Goal: Information Seeking & Learning: Learn about a topic

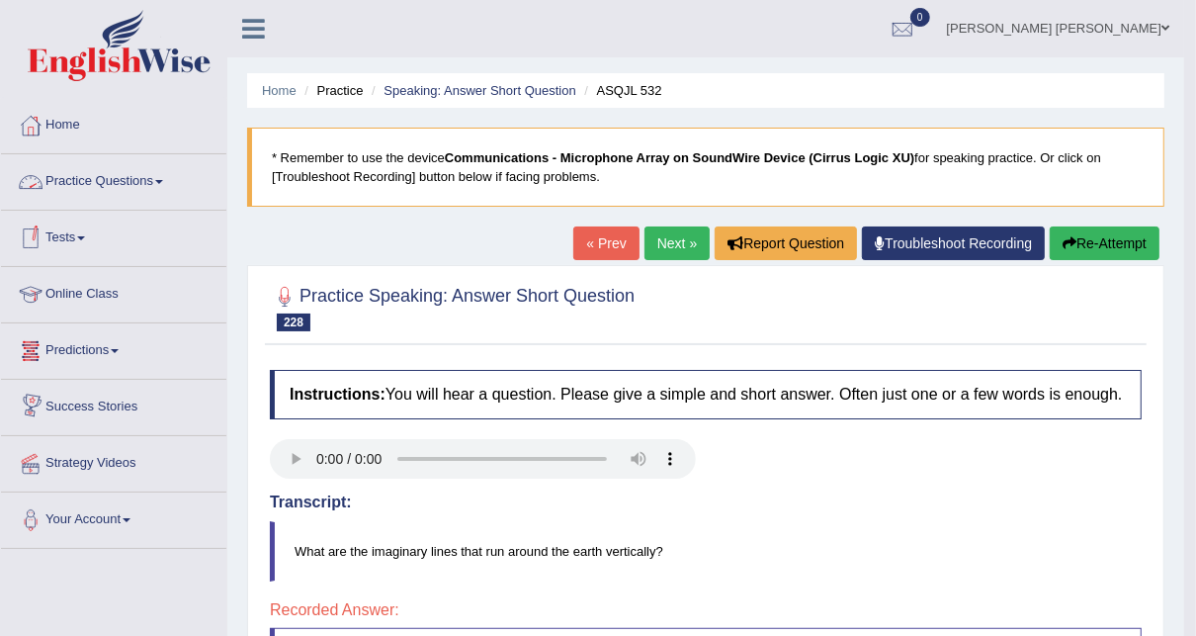
click at [93, 293] on link "Online Class" at bounding box center [113, 291] width 225 height 49
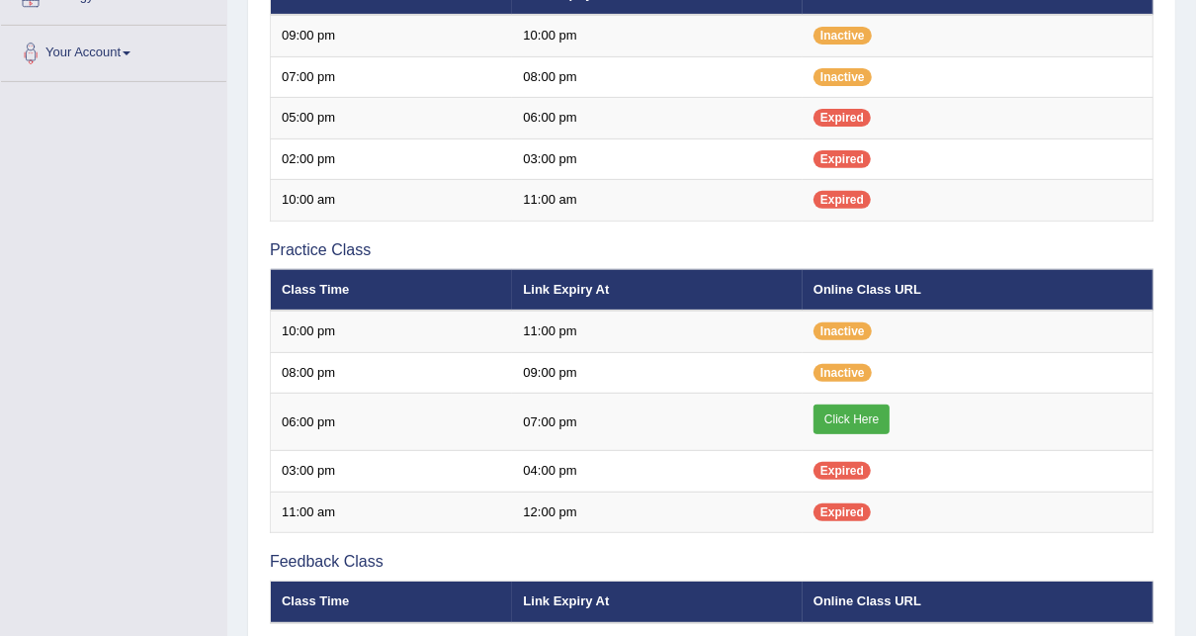
scroll to position [475, 0]
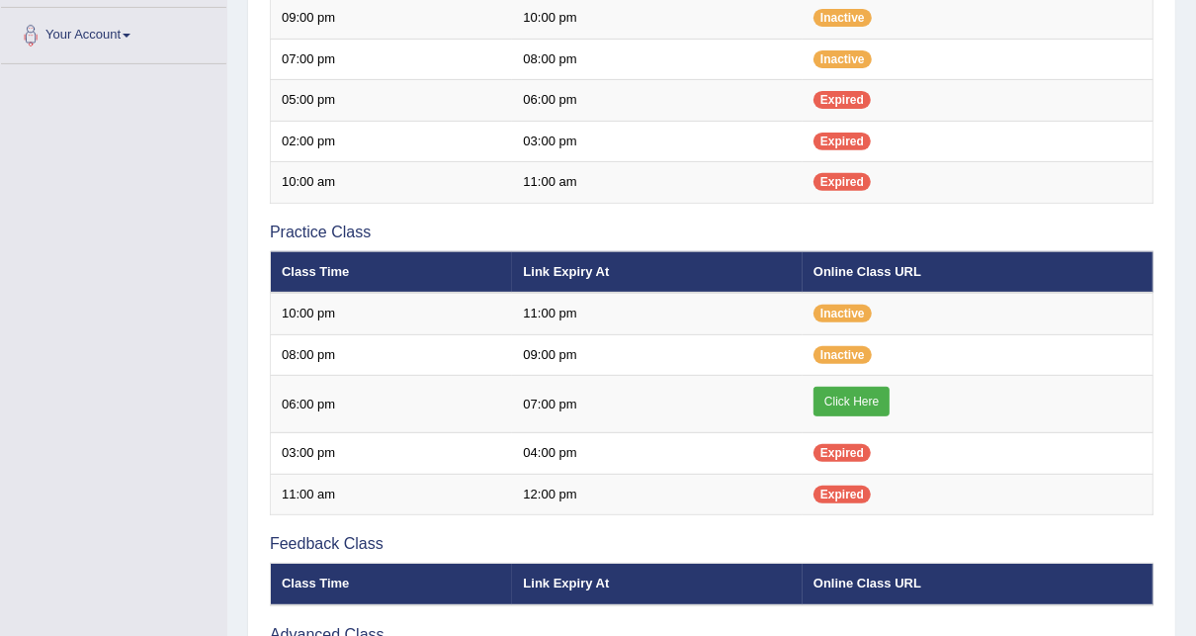
scroll to position [475, 0]
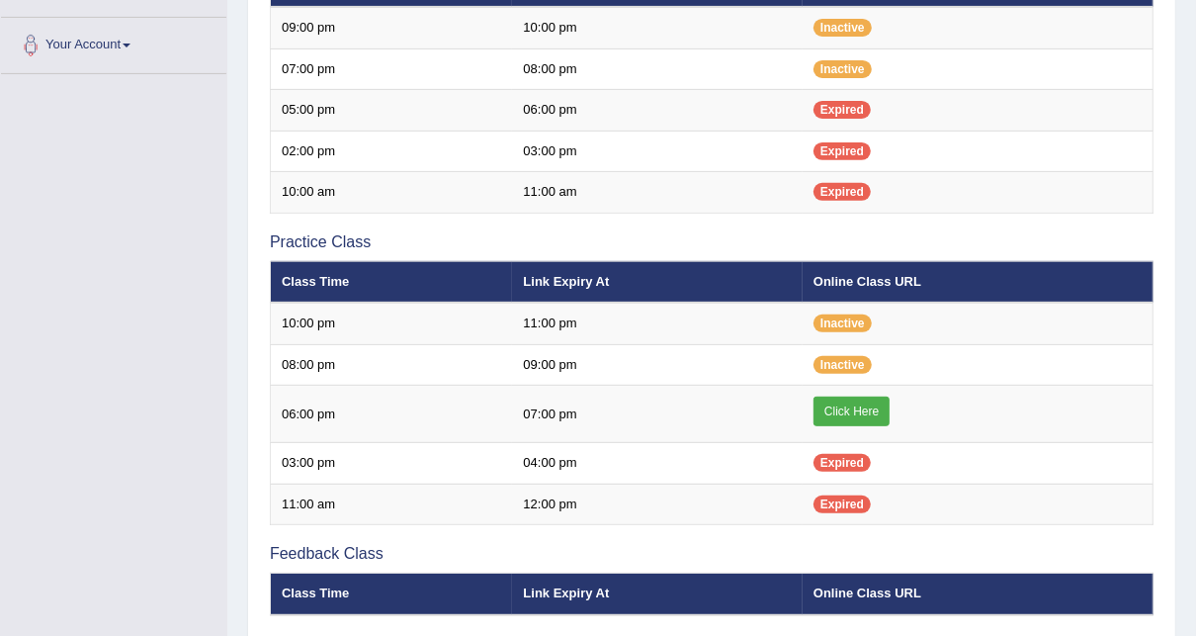
scroll to position [475, 0]
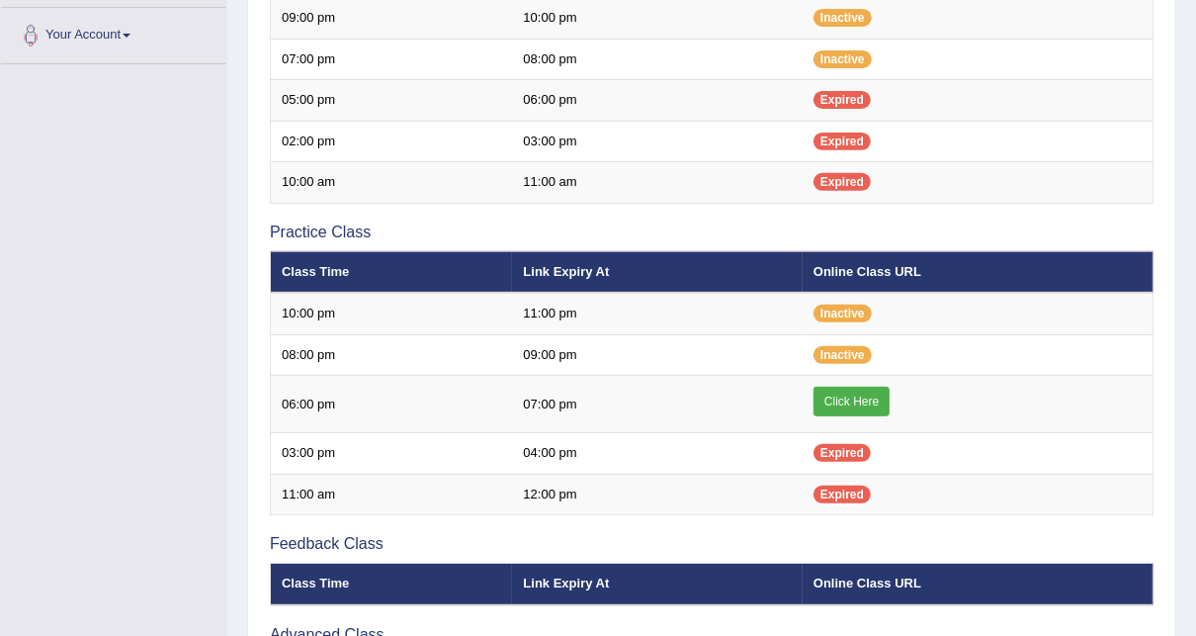
scroll to position [475, 0]
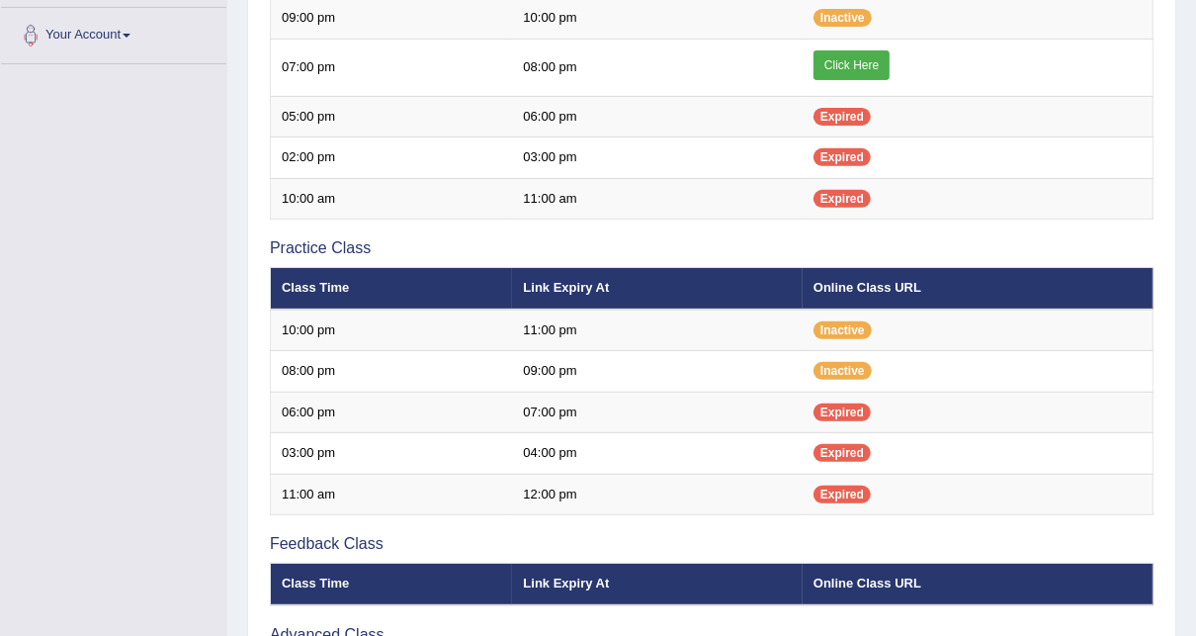
scroll to position [475, 0]
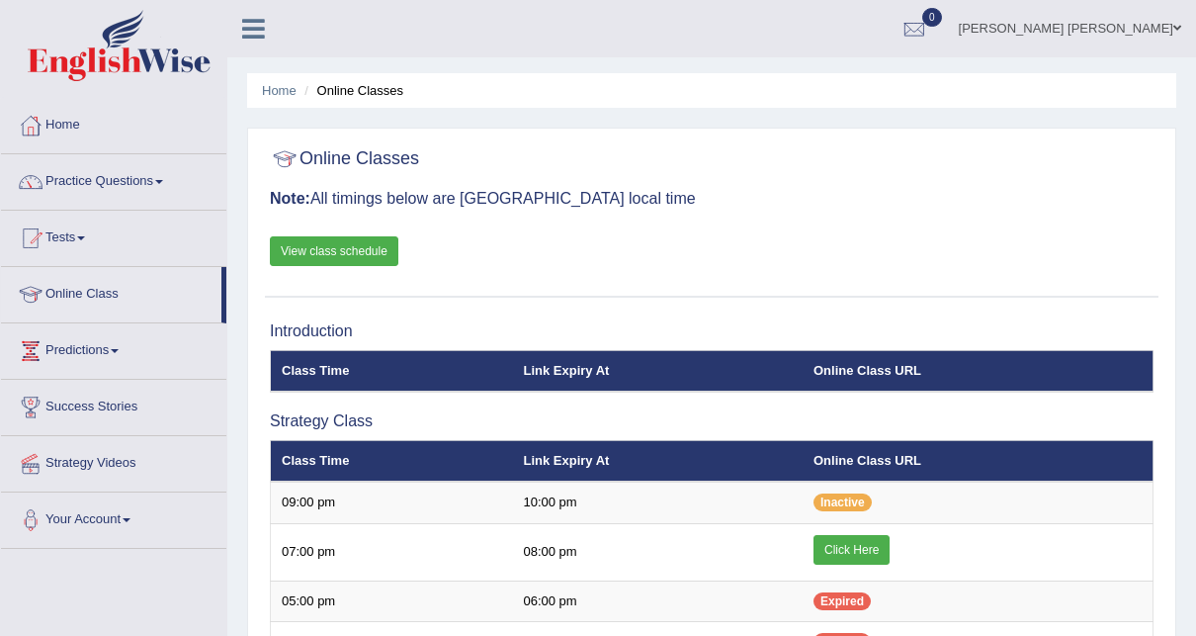
scroll to position [475, 0]
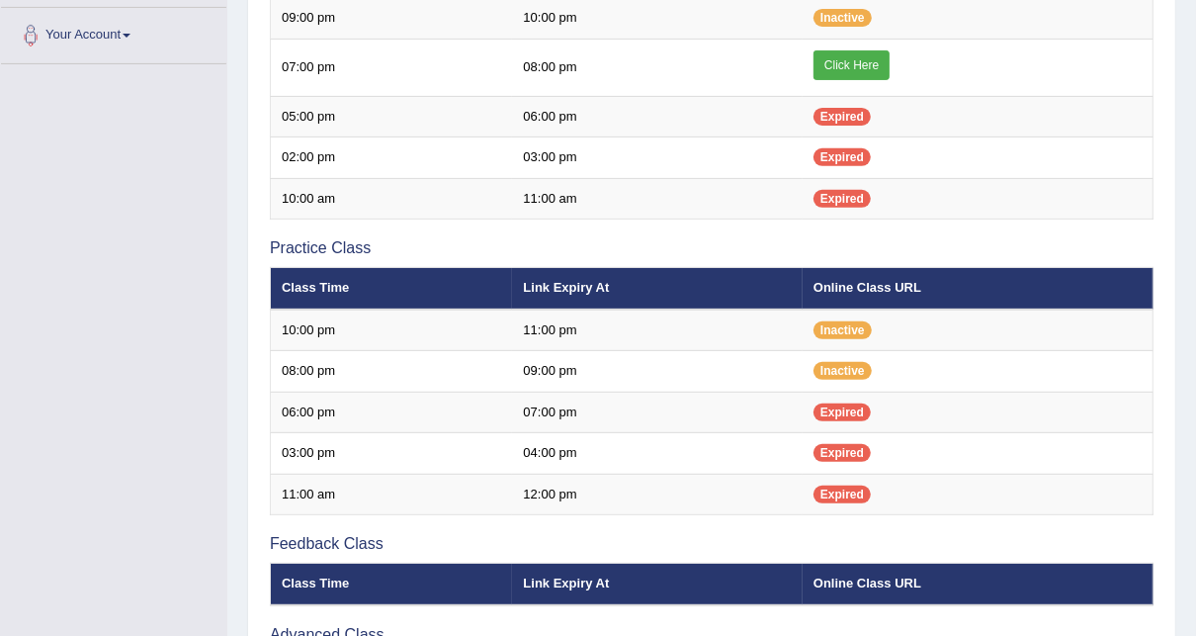
scroll to position [475, 0]
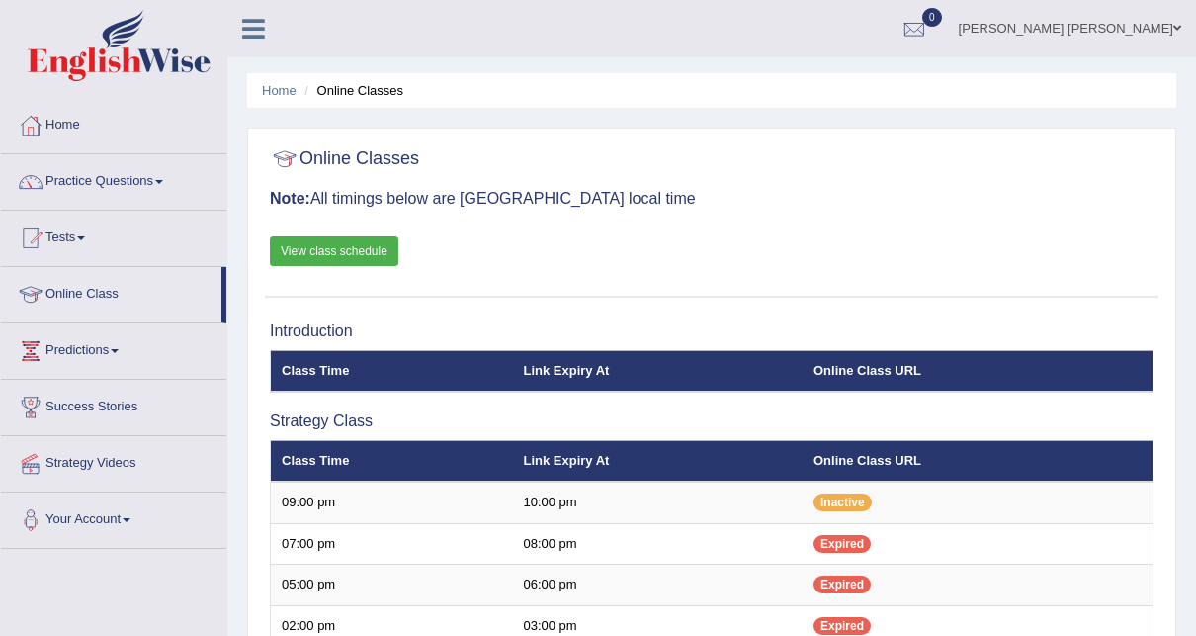
scroll to position [475, 0]
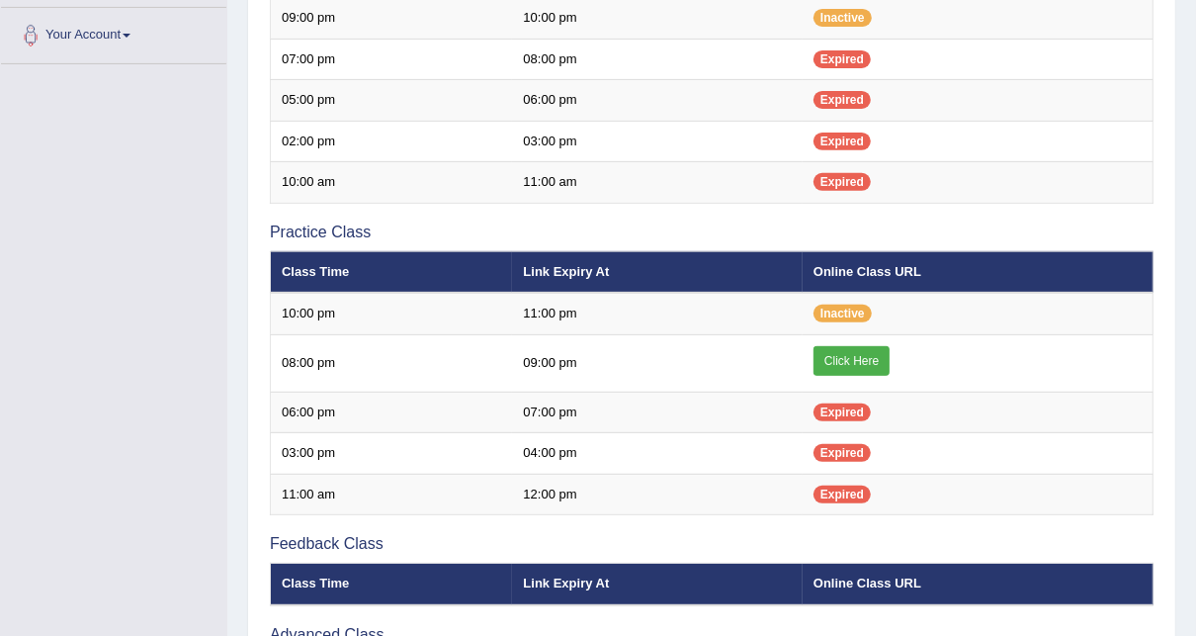
scroll to position [475, 0]
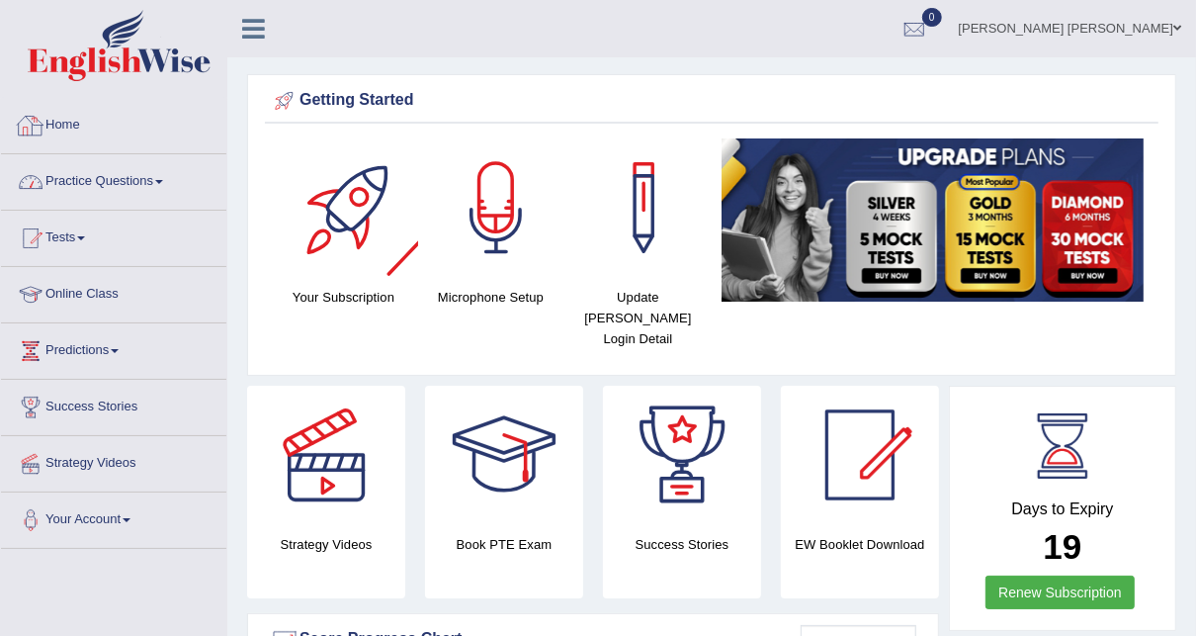
click at [132, 174] on link "Practice Questions" at bounding box center [113, 178] width 225 height 49
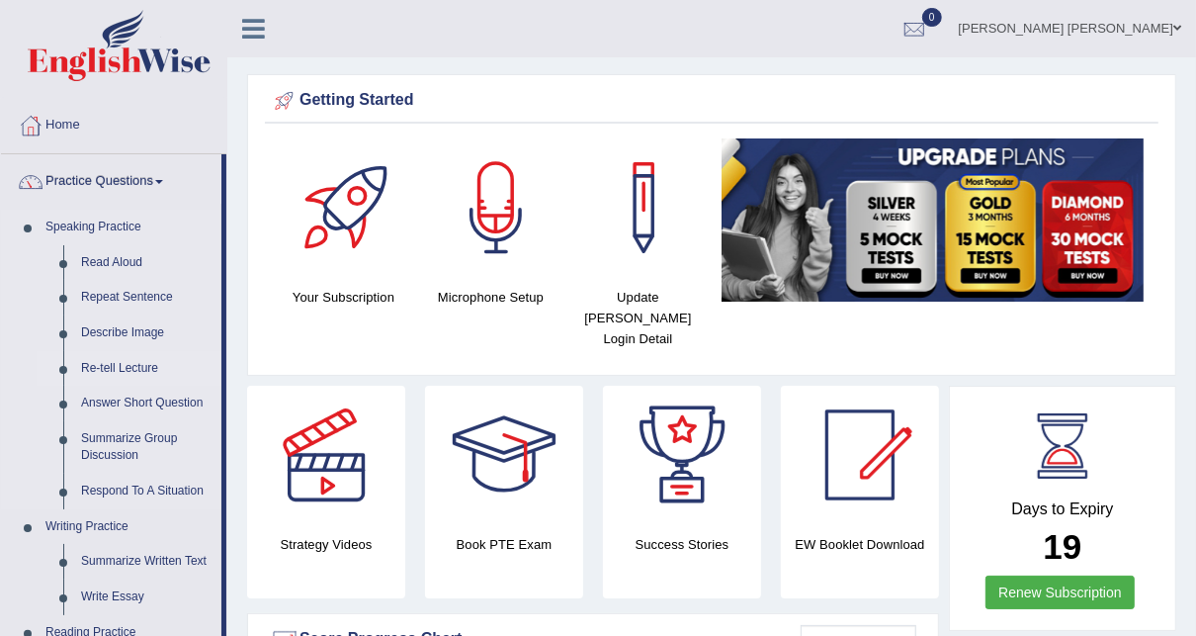
click at [122, 362] on link "Re-tell Lecture" at bounding box center [146, 369] width 149 height 36
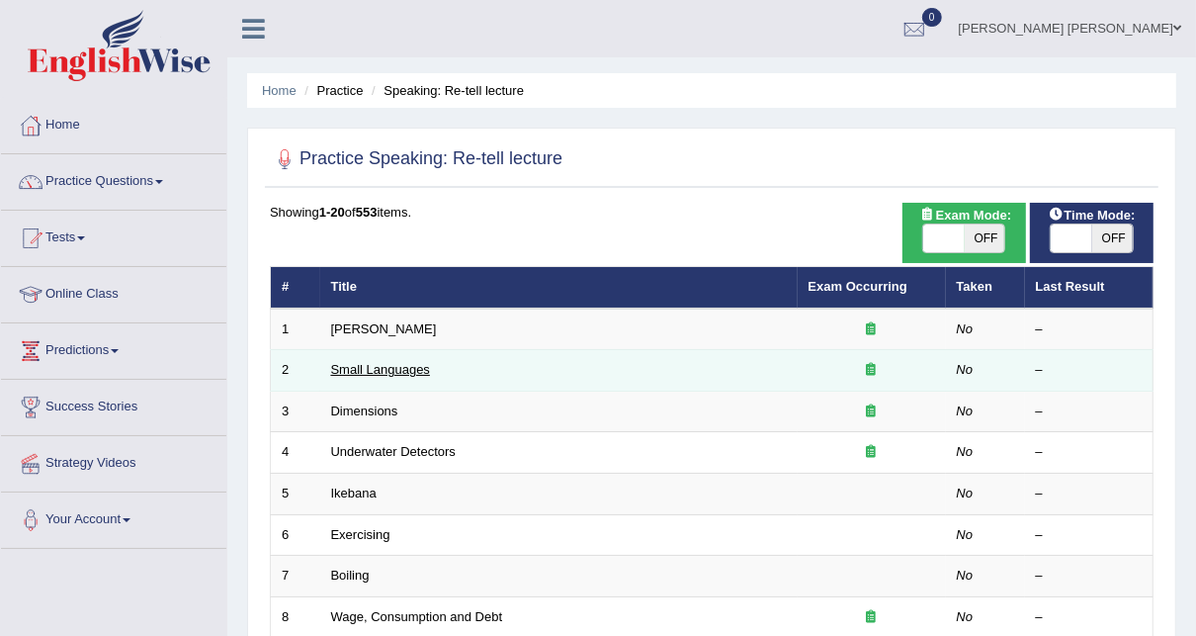
click at [382, 369] on link "Small Languages" at bounding box center [380, 369] width 99 height 15
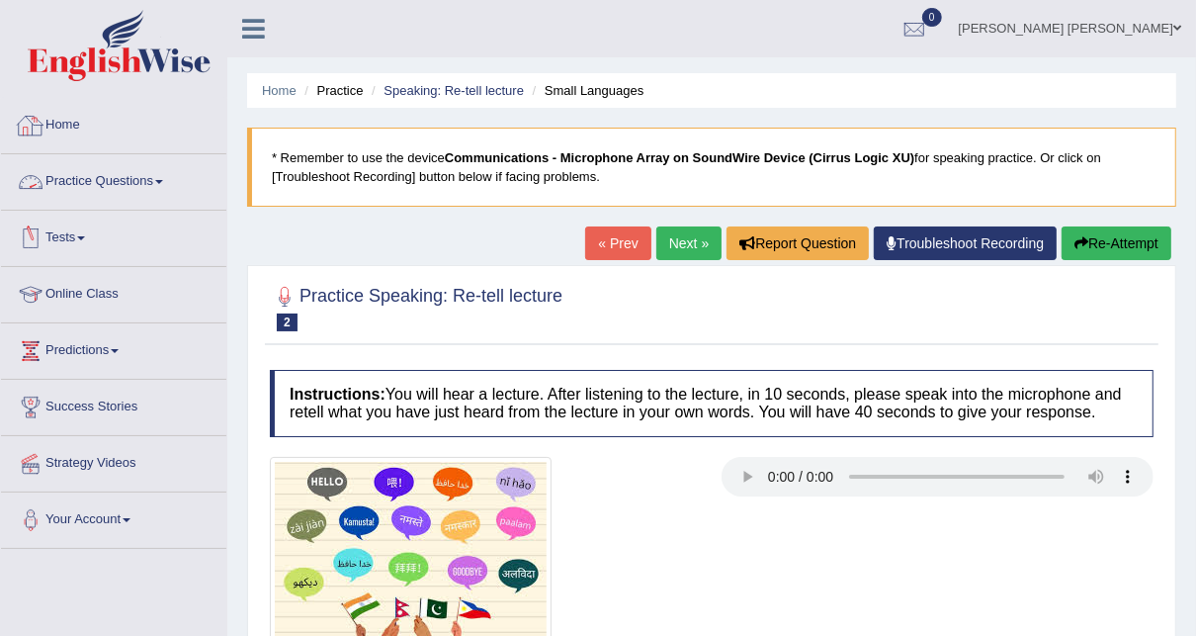
click at [98, 175] on link "Practice Questions" at bounding box center [113, 178] width 225 height 49
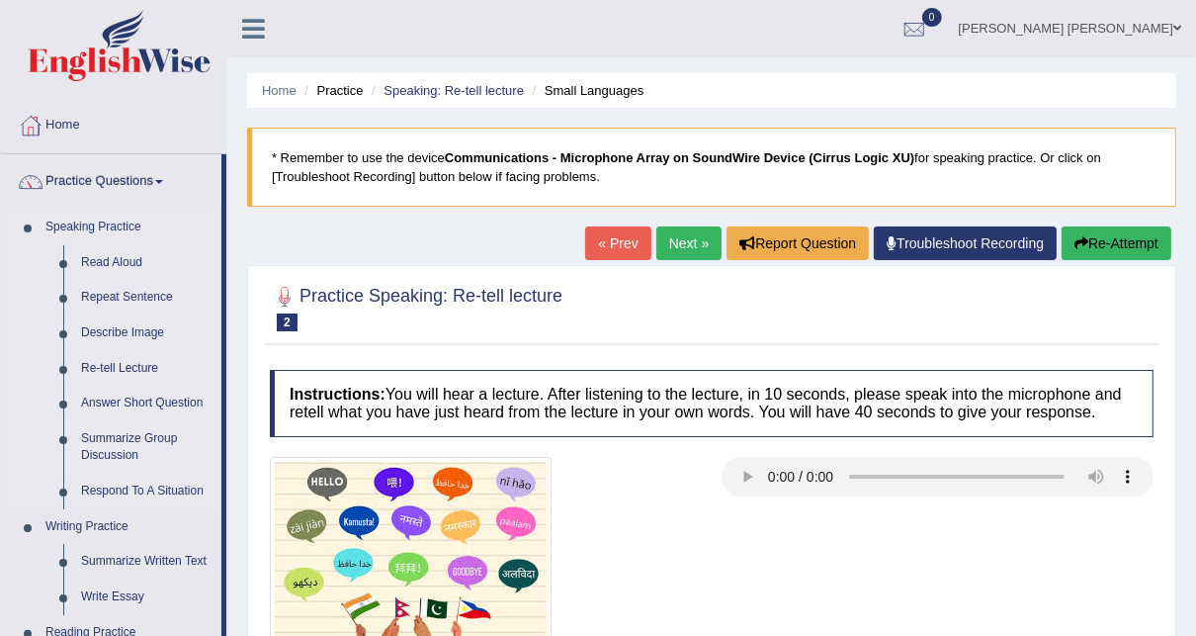
click at [132, 443] on link "Summarize Group Discussion" at bounding box center [146, 447] width 149 height 52
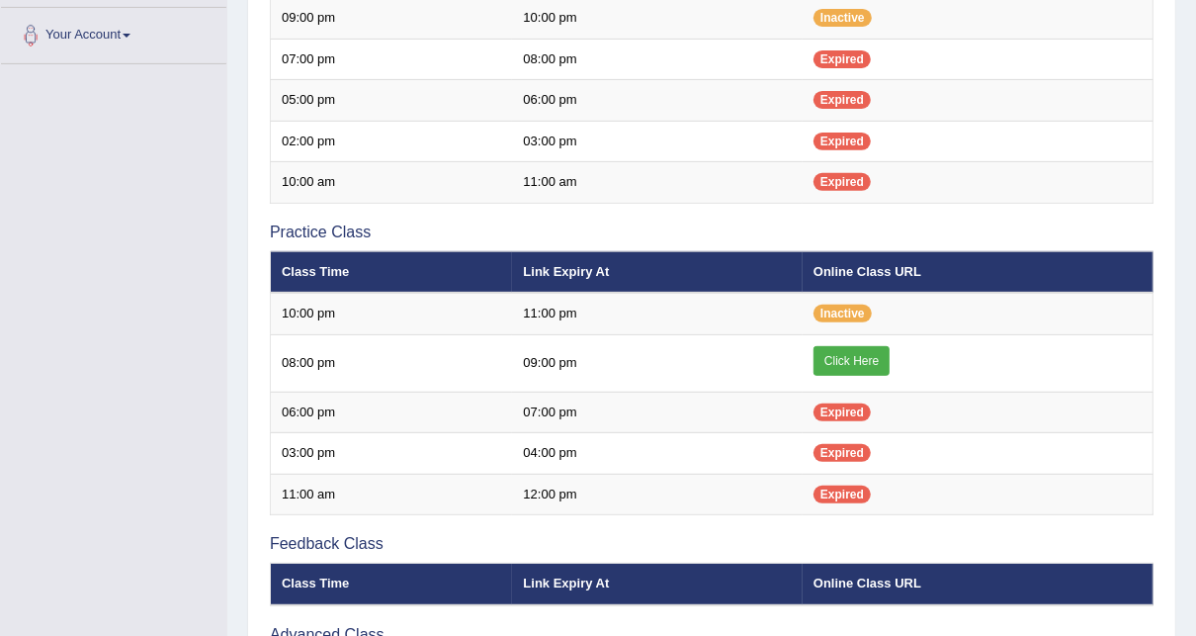
scroll to position [475, 0]
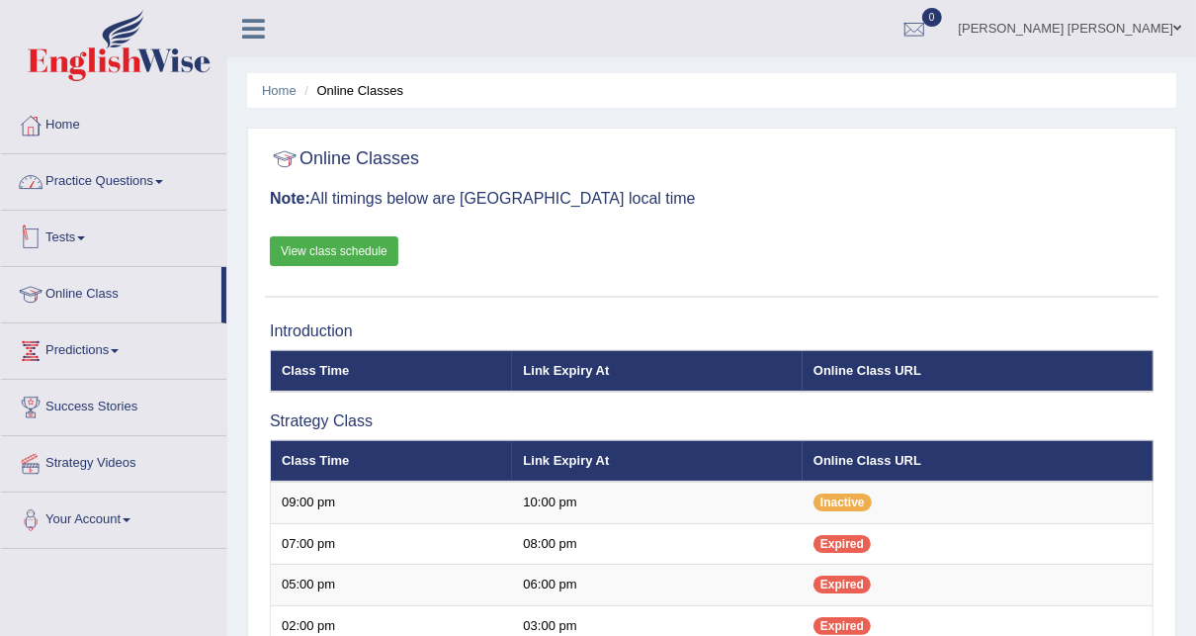
click at [70, 166] on link "Practice Questions" at bounding box center [113, 178] width 225 height 49
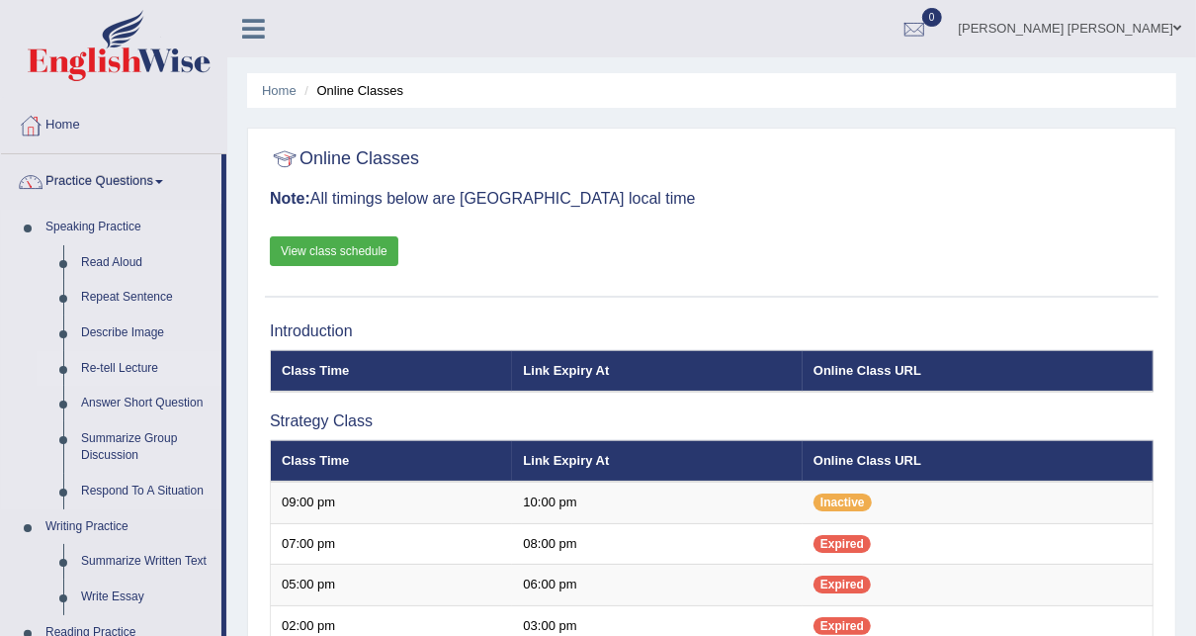
click at [116, 367] on link "Re-tell Lecture" at bounding box center [146, 369] width 149 height 36
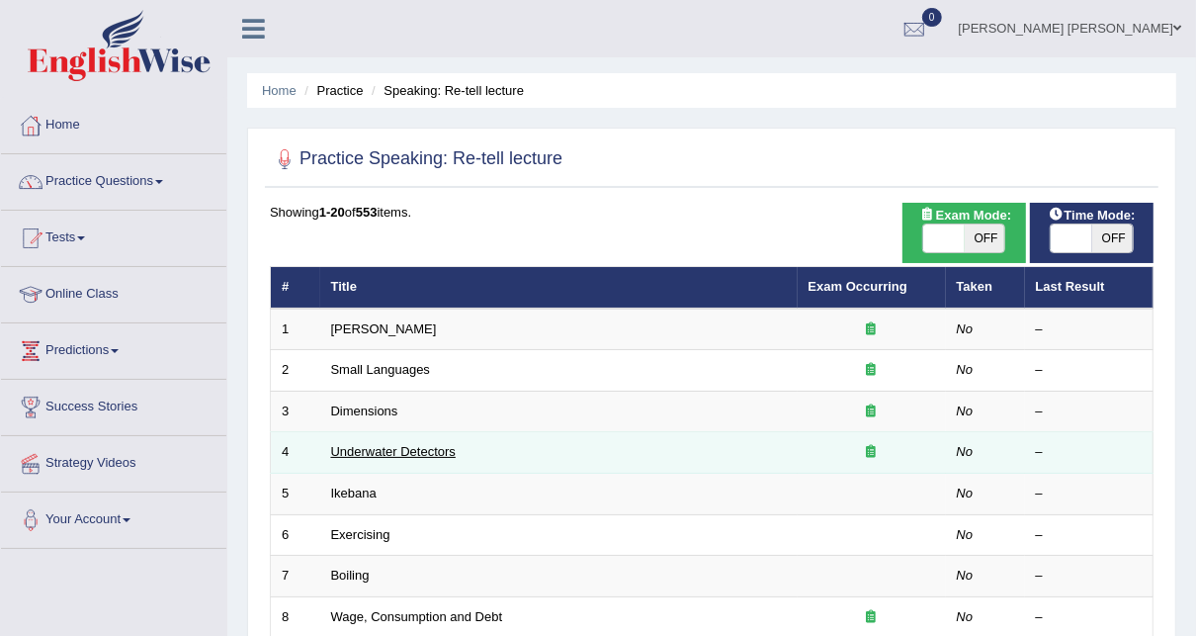
click at [387, 446] on link "Underwater Detectors" at bounding box center [393, 451] width 125 height 15
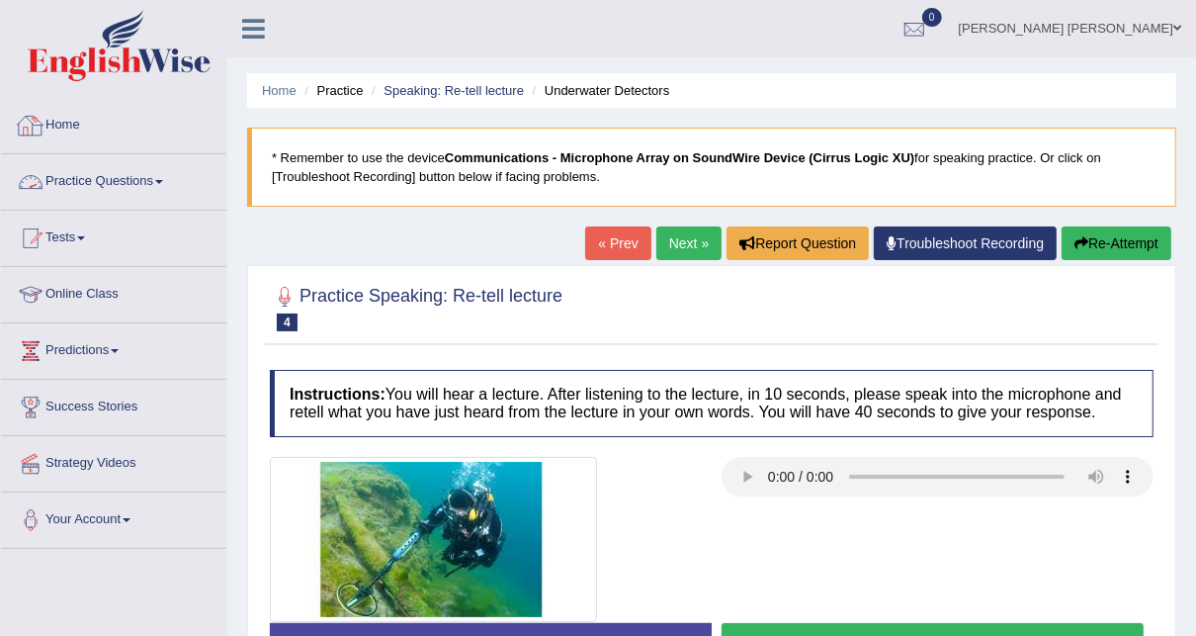
click at [108, 179] on link "Practice Questions" at bounding box center [113, 178] width 225 height 49
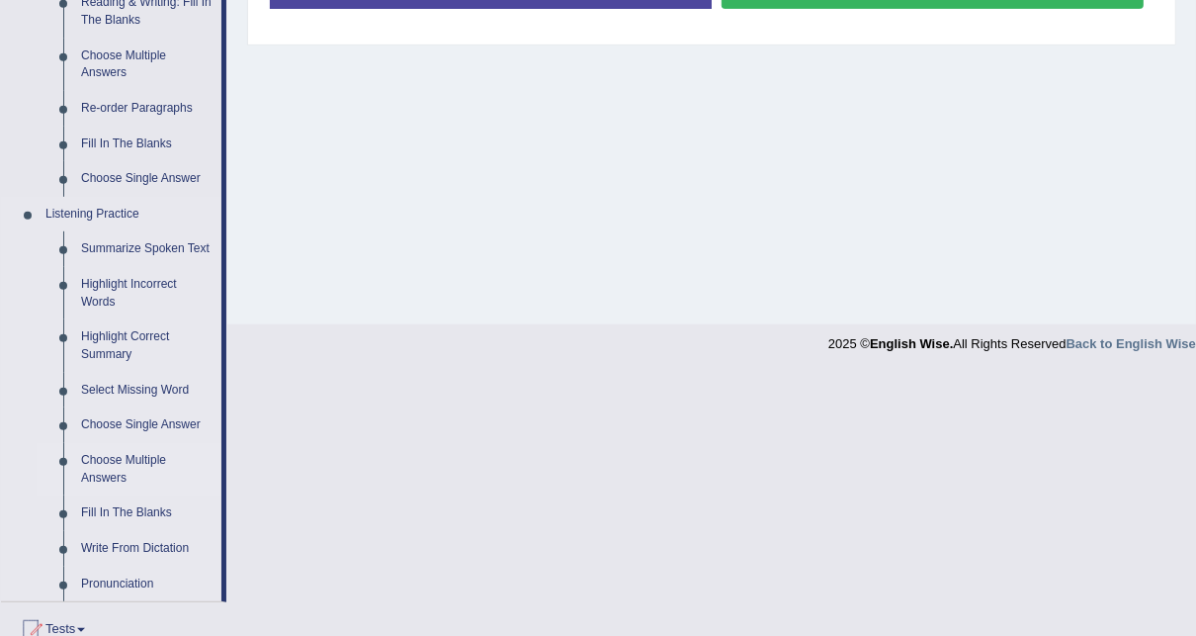
scroll to position [712, 0]
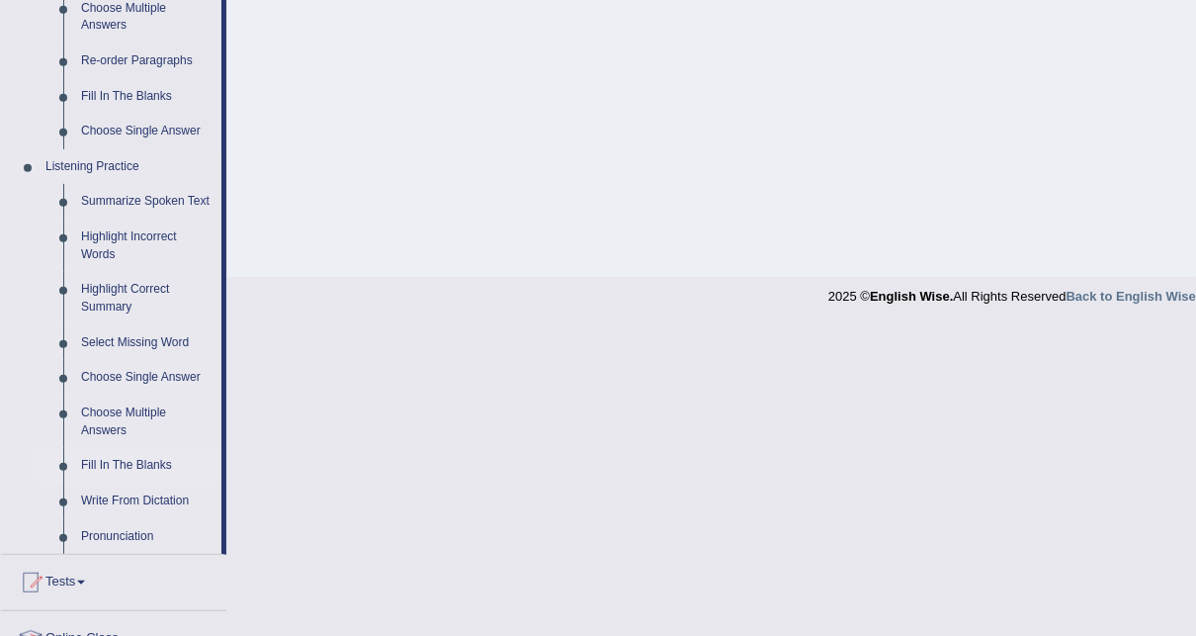
click at [142, 466] on link "Fill In The Blanks" at bounding box center [146, 466] width 149 height 36
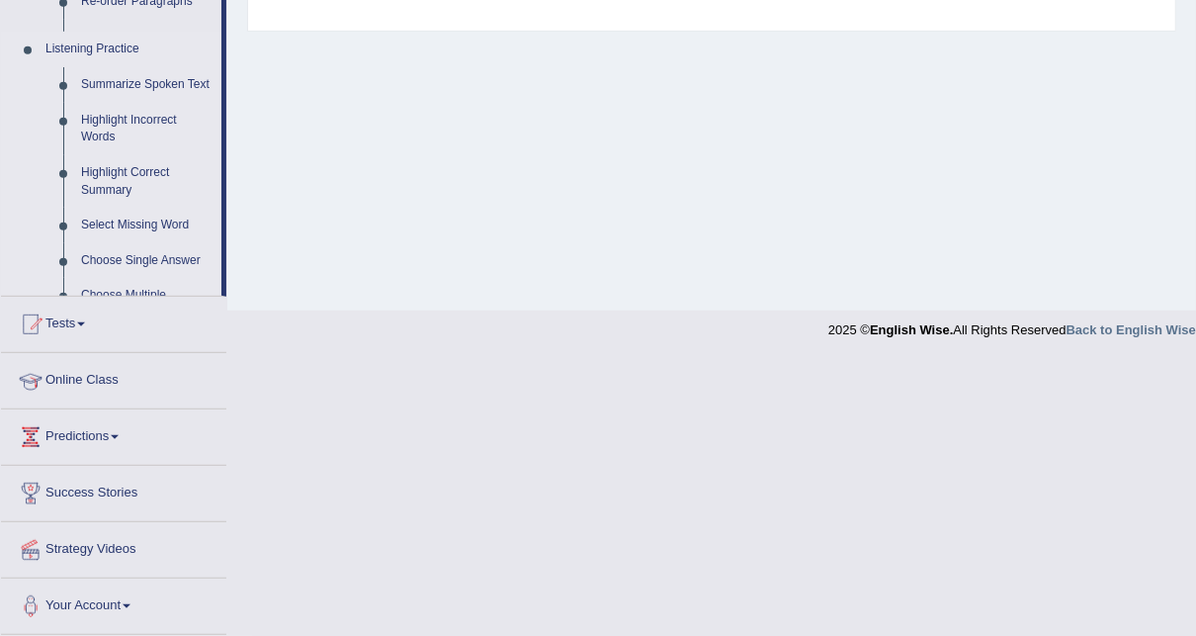
scroll to position [402, 0]
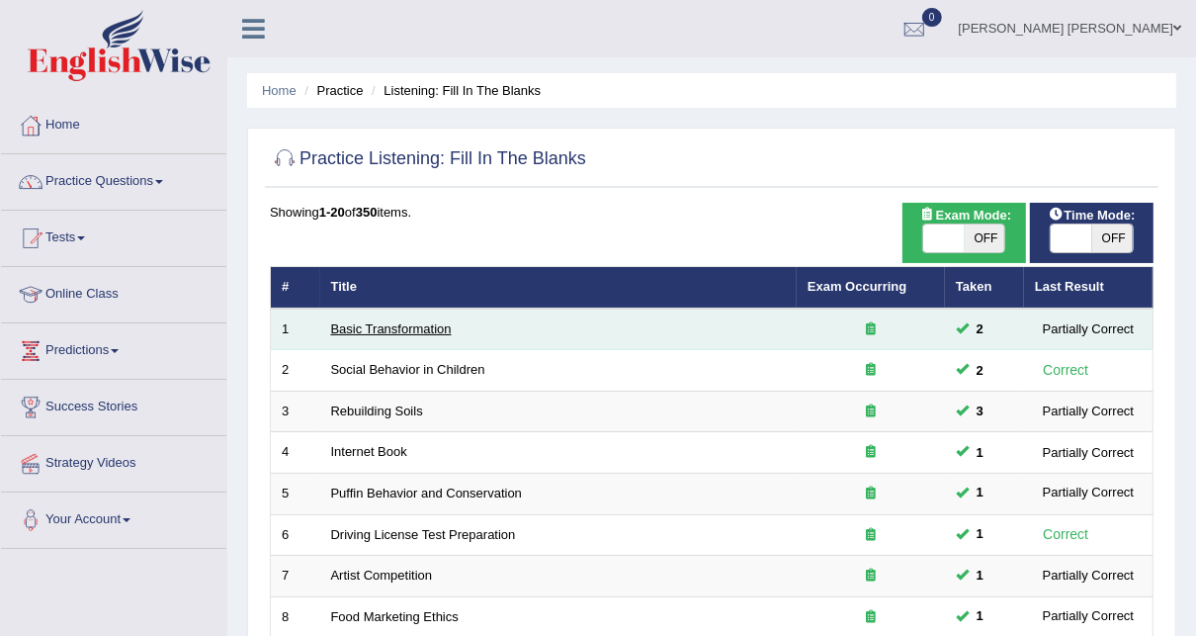
click at [383, 326] on link "Basic Transformation" at bounding box center [391, 328] width 121 height 15
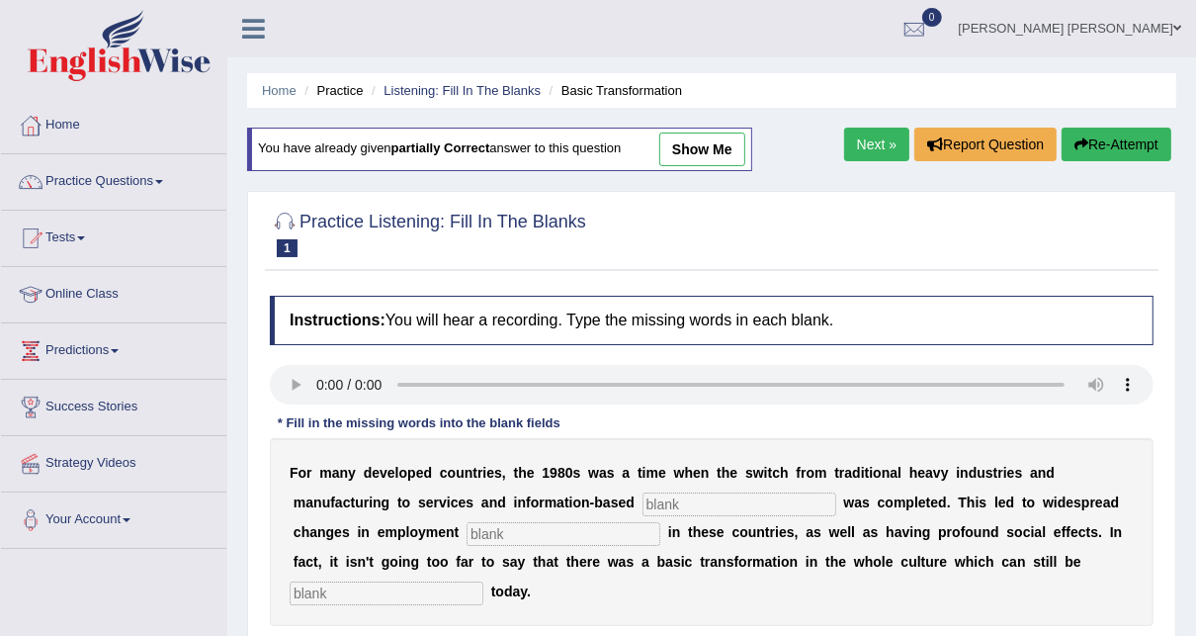
click at [643, 498] on input "text" at bounding box center [740, 504] width 194 height 24
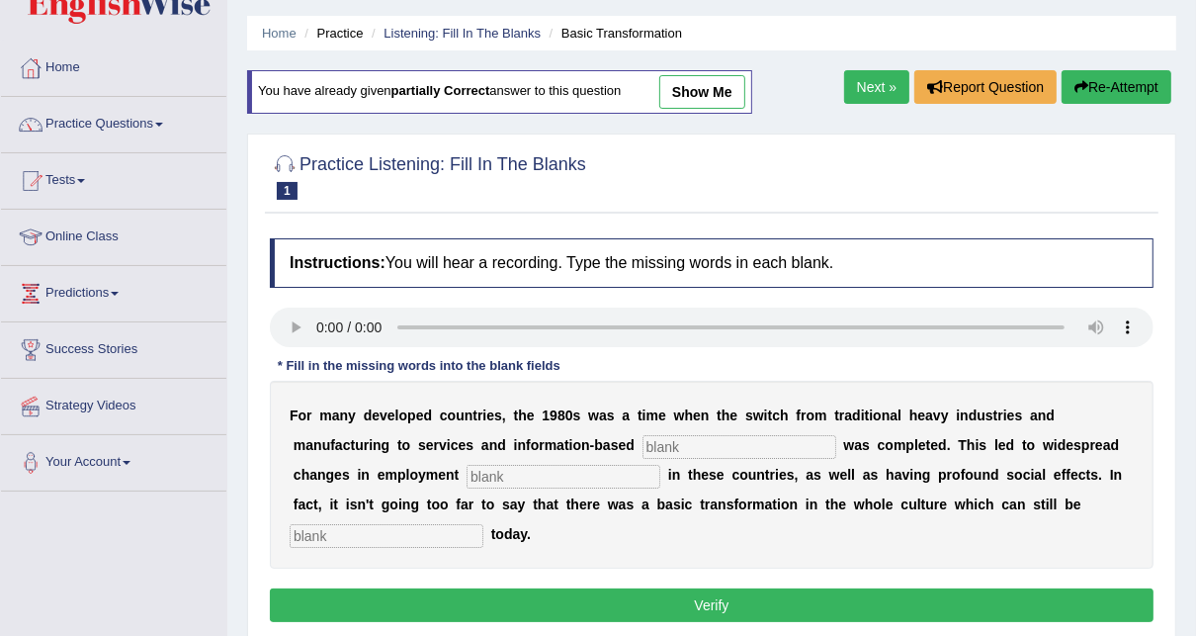
scroll to position [79, 0]
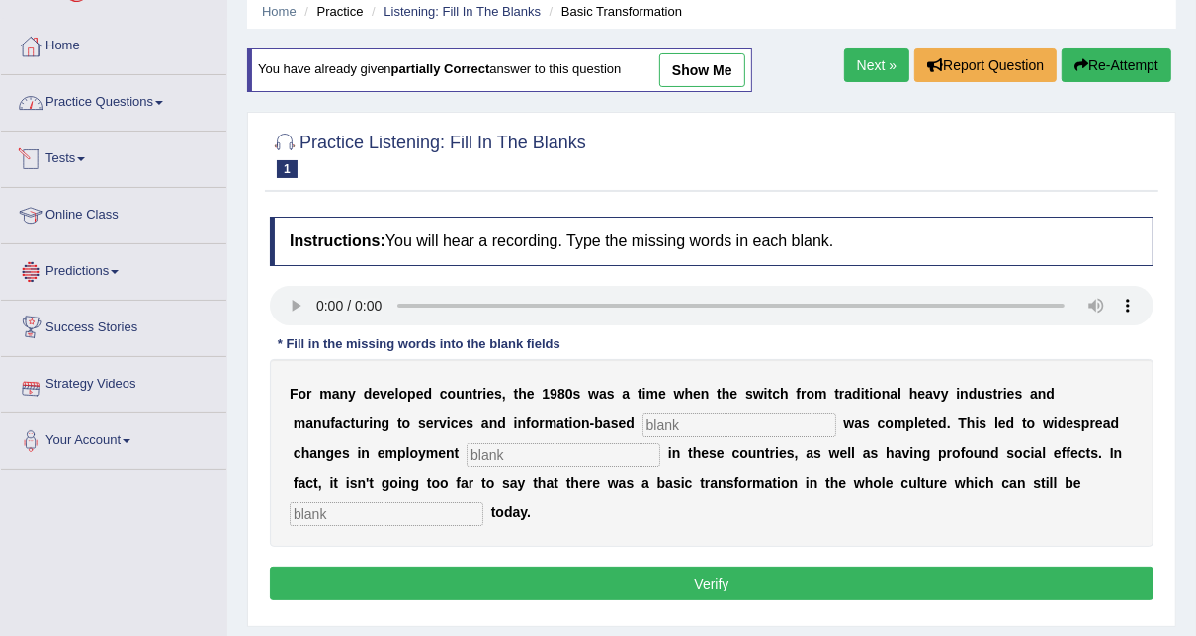
click at [107, 98] on link "Practice Questions" at bounding box center [113, 99] width 225 height 49
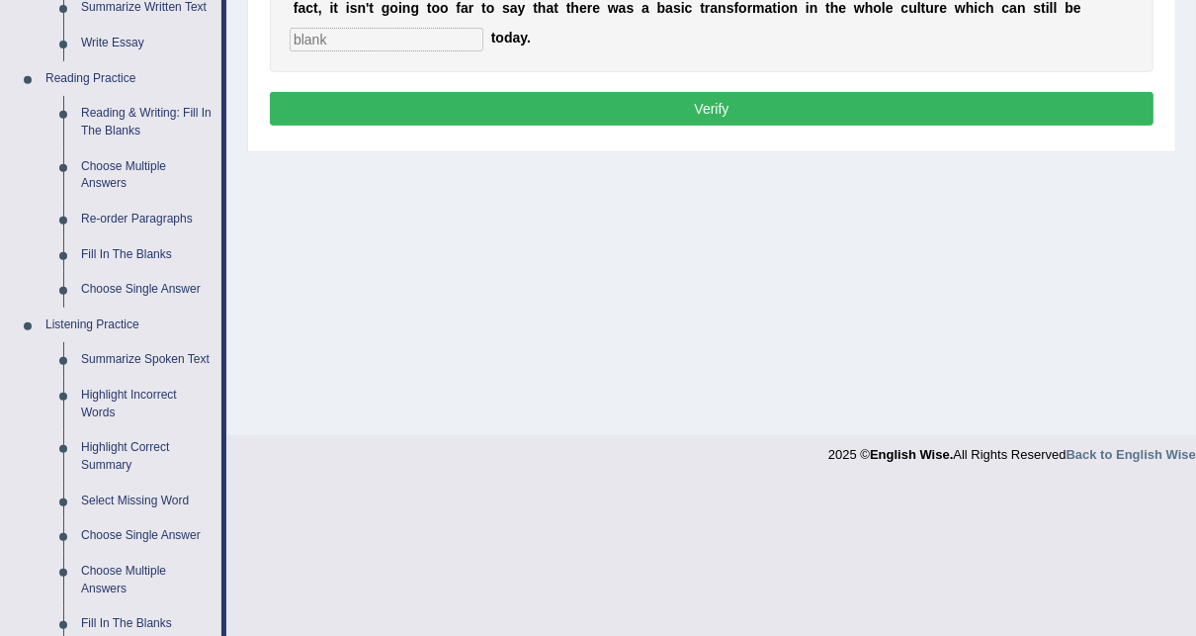
scroll to position [949, 0]
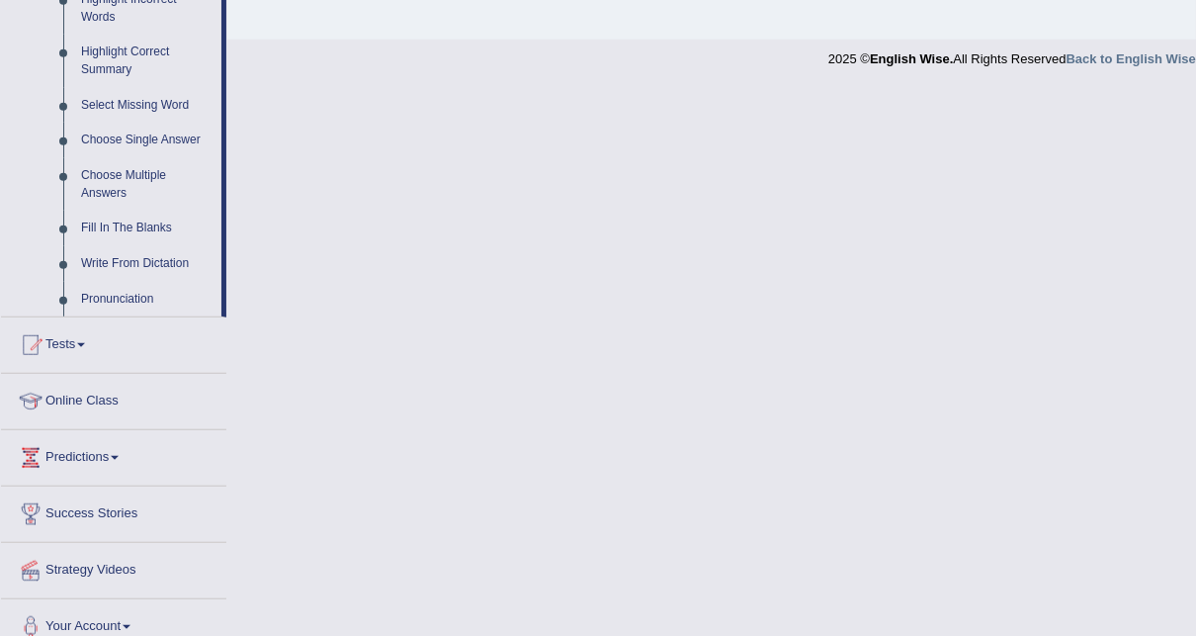
click at [106, 301] on link "Pronunciation" at bounding box center [146, 300] width 149 height 36
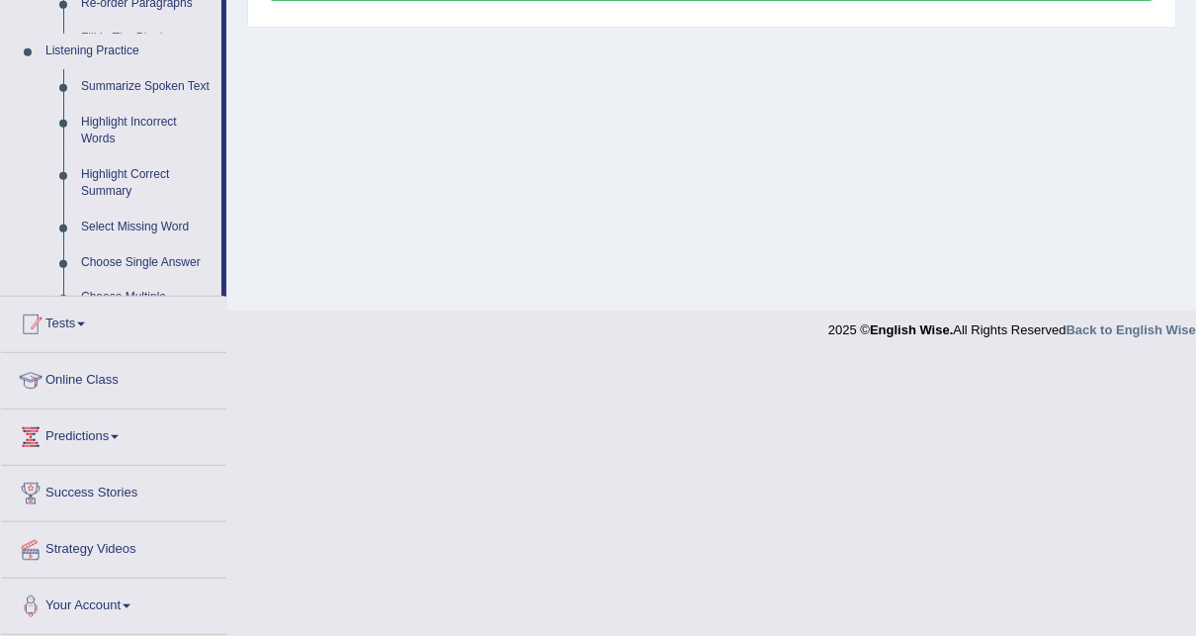
scroll to position [609, 0]
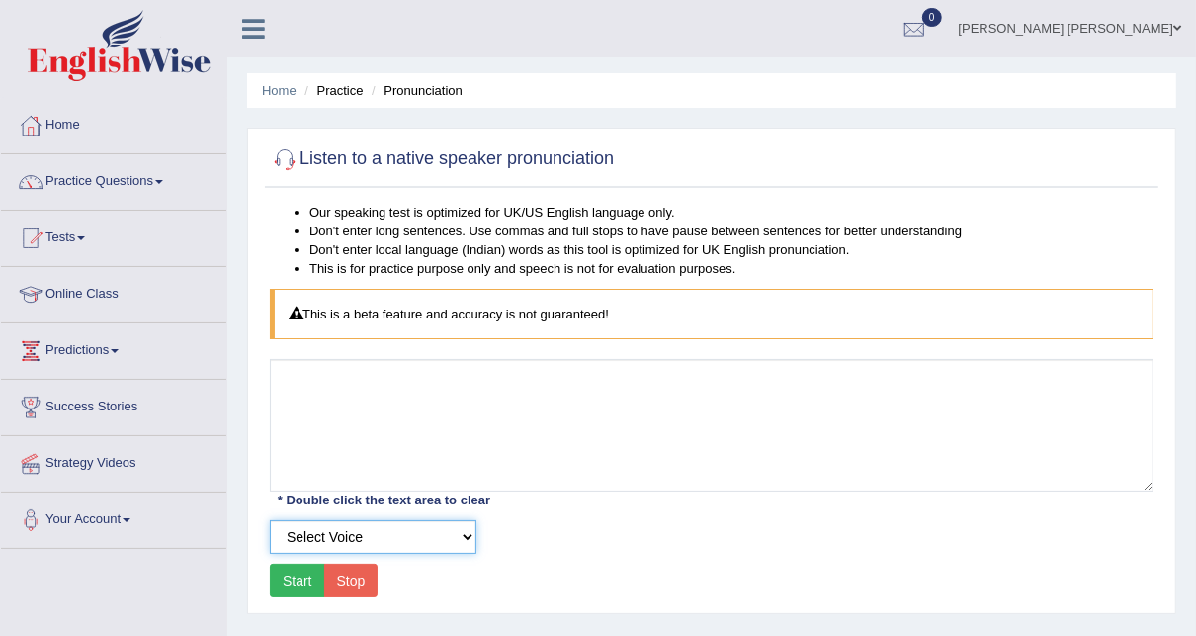
click at [356, 531] on select "Select Voice" at bounding box center [373, 537] width 207 height 34
click at [356, 533] on select "Select Voice" at bounding box center [373, 537] width 207 height 34
click at [299, 581] on button "Start" at bounding box center [297, 581] width 55 height 34
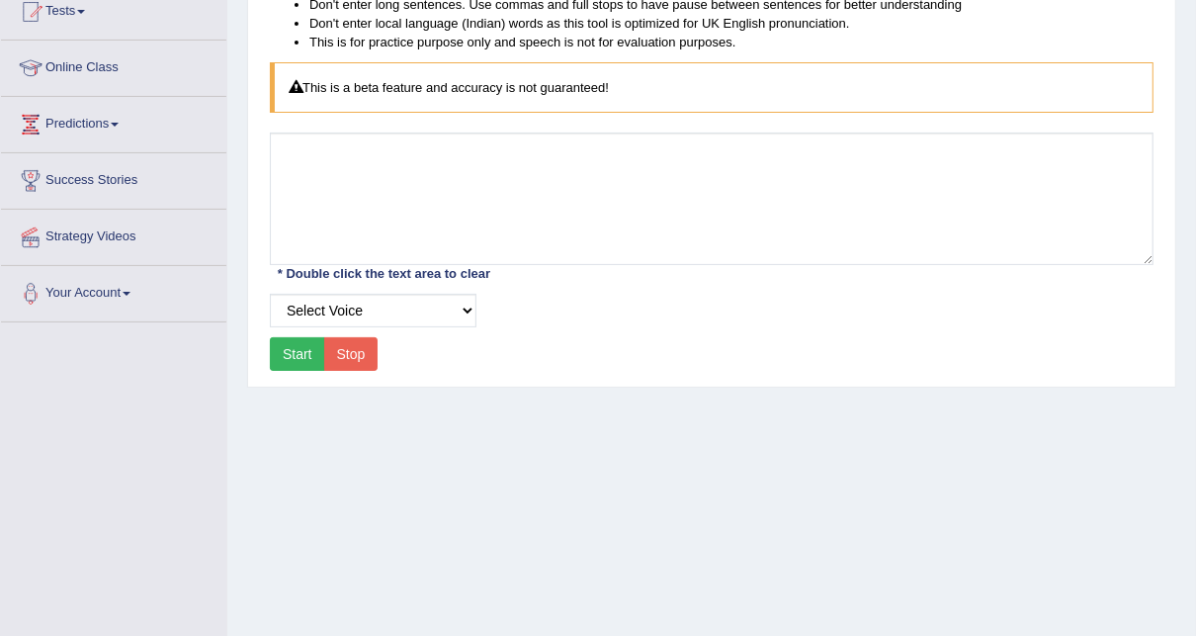
scroll to position [237, 0]
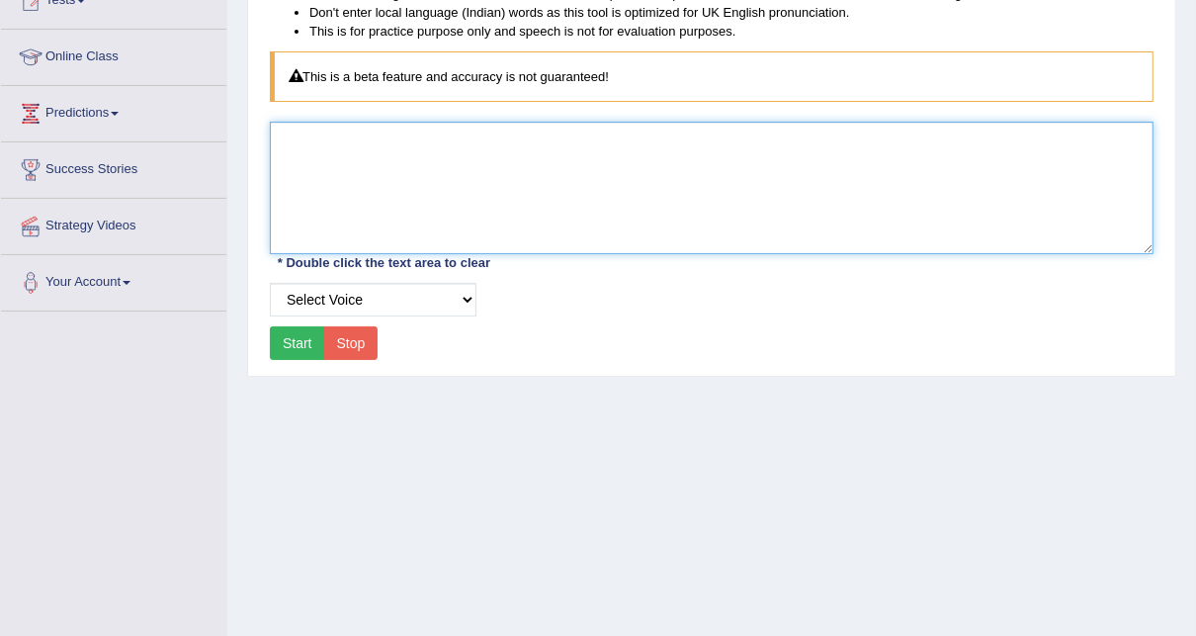
click at [399, 151] on textarea at bounding box center [712, 188] width 884 height 132
click at [450, 179] on textarea at bounding box center [712, 188] width 884 height 132
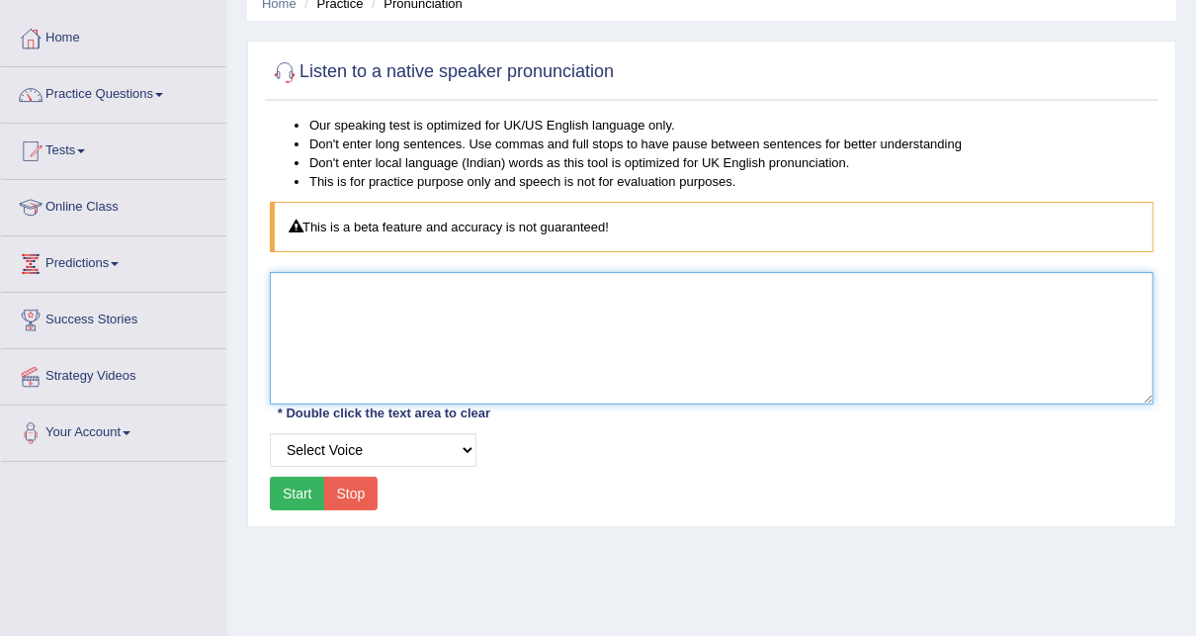
scroll to position [79, 0]
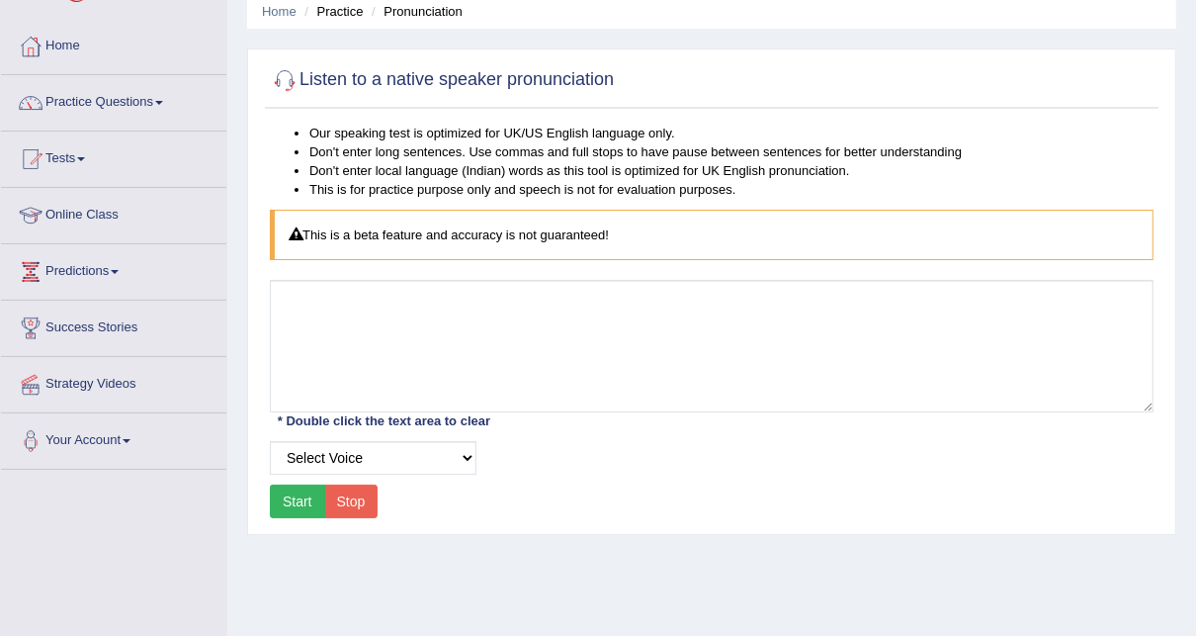
click at [301, 505] on button "Start" at bounding box center [297, 501] width 55 height 34
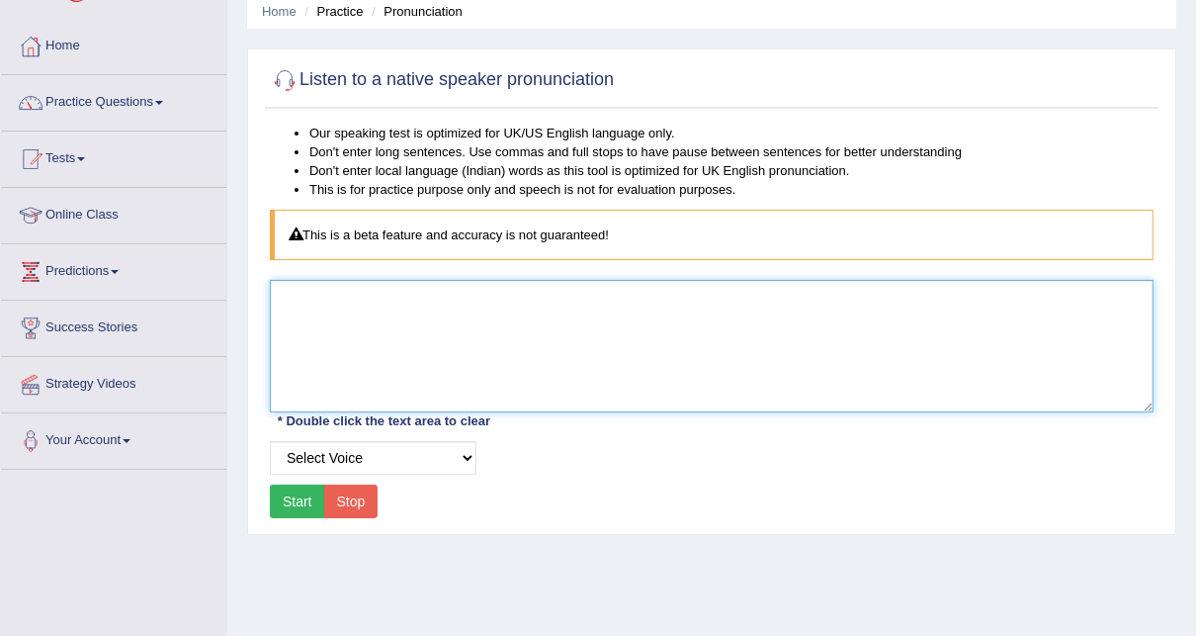
click at [345, 333] on textarea at bounding box center [712, 346] width 884 height 132
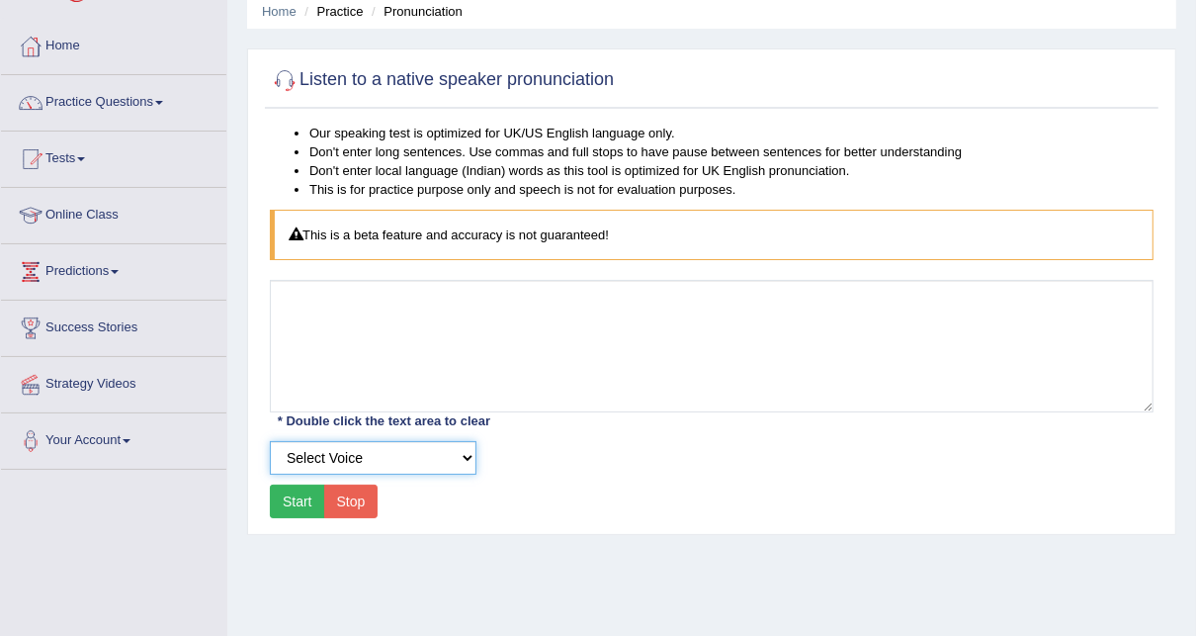
click at [376, 459] on select "Select Voice" at bounding box center [373, 458] width 207 height 34
click at [107, 112] on link "Practice Questions" at bounding box center [113, 99] width 225 height 49
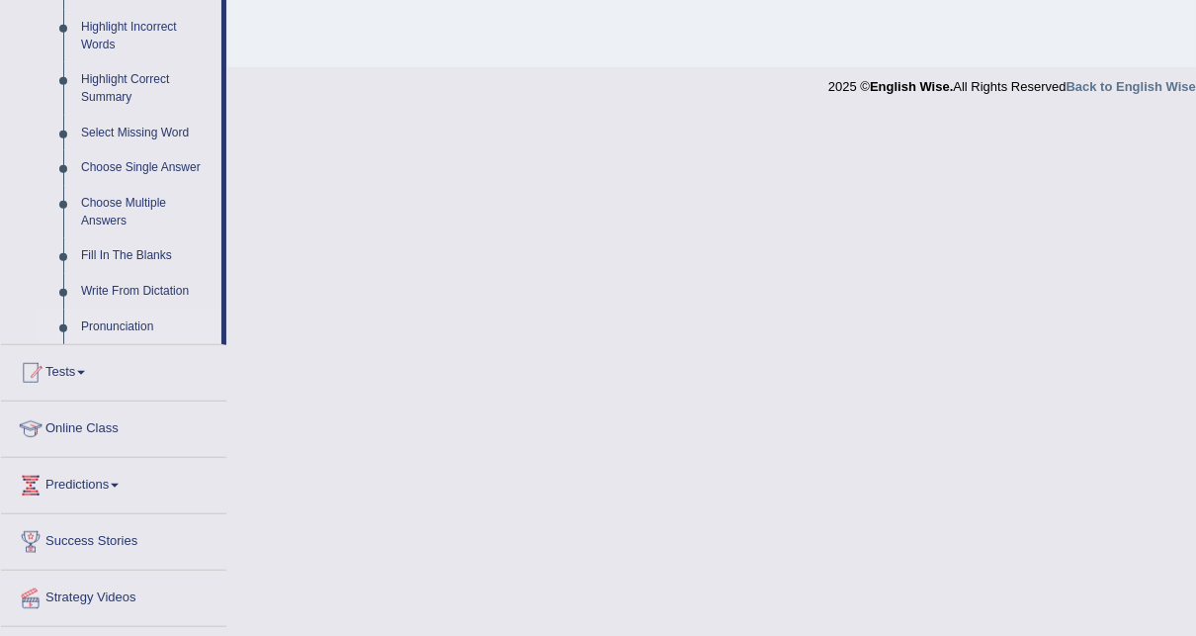
scroll to position [949, 0]
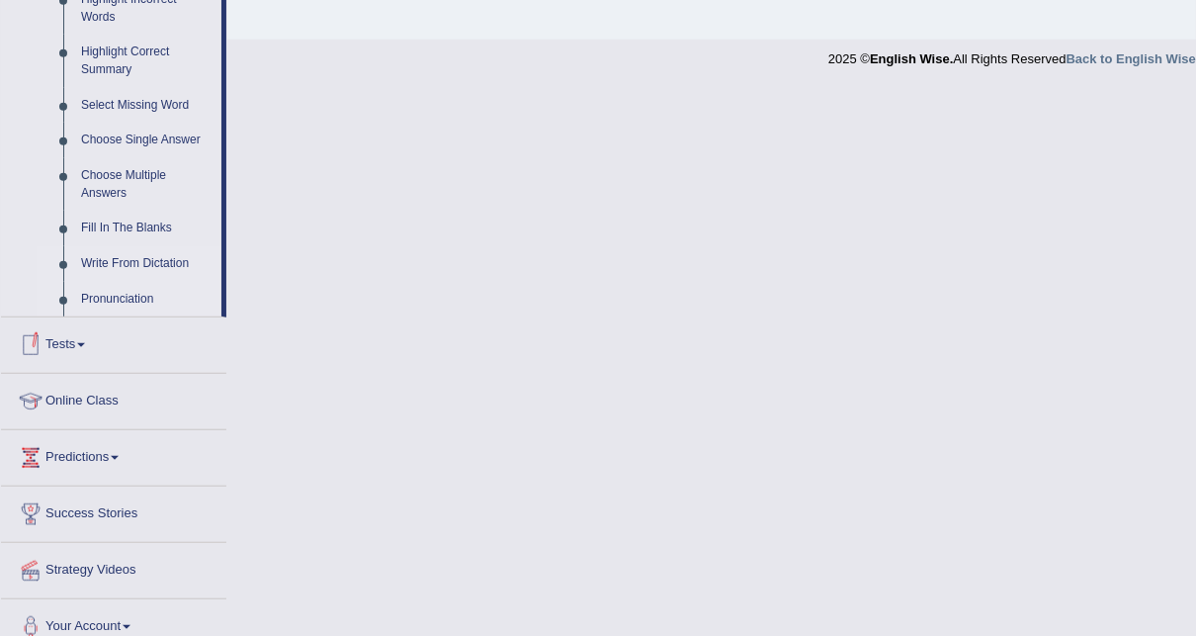
click at [117, 265] on link "Write From Dictation" at bounding box center [146, 264] width 149 height 36
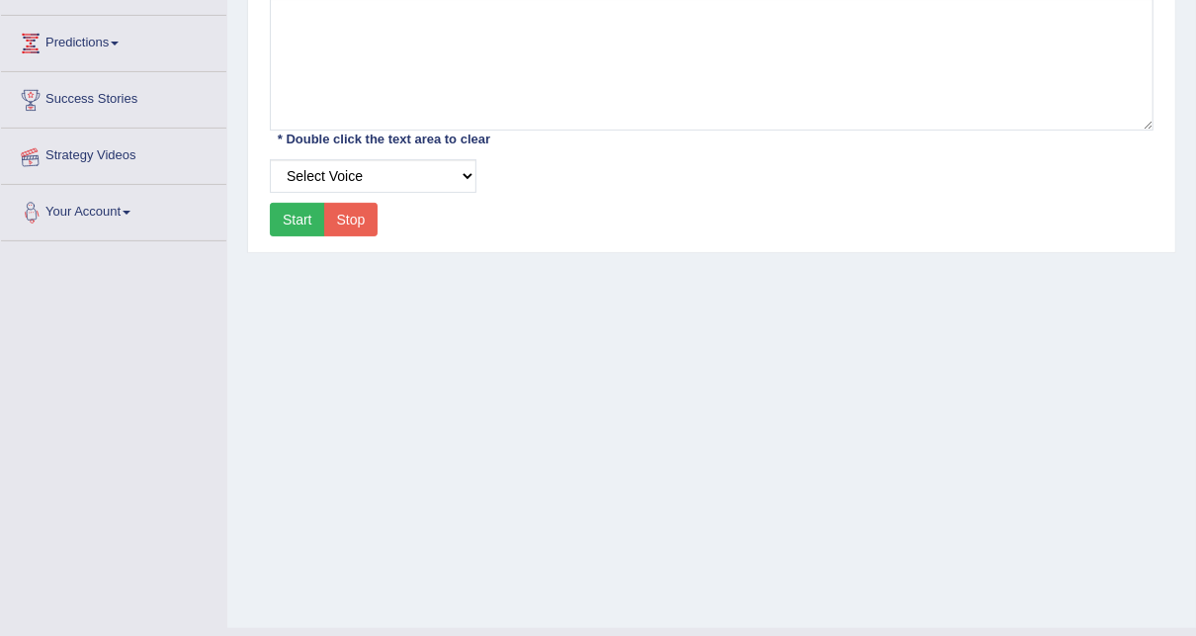
scroll to position [402, 0]
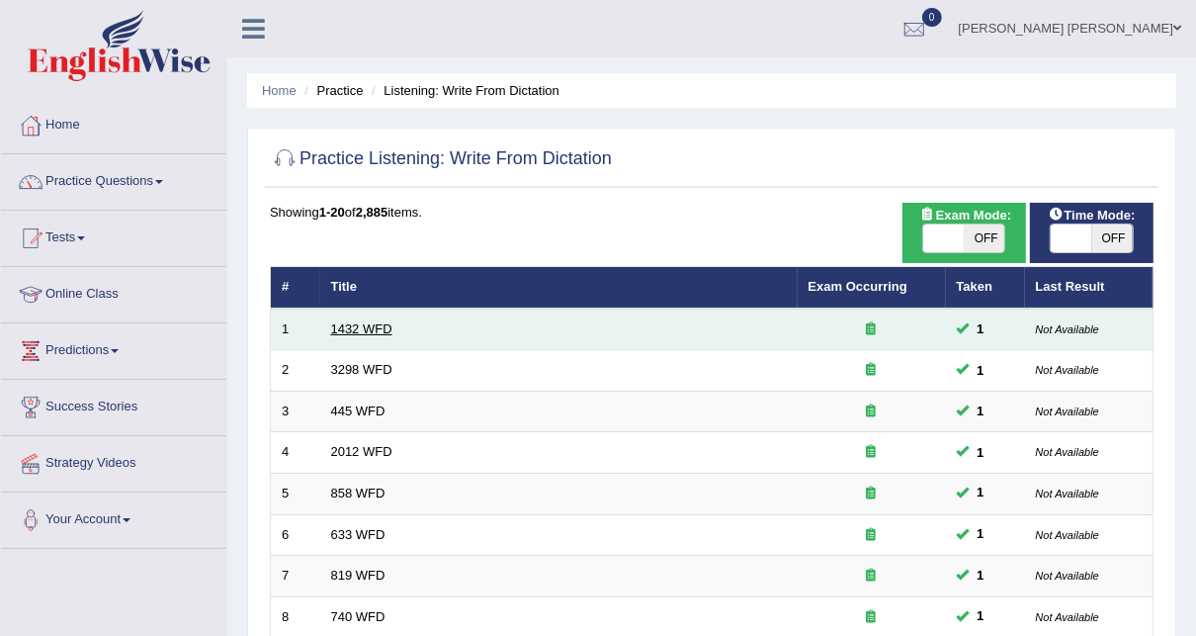
click at [343, 330] on link "1432 WFD" at bounding box center [361, 328] width 61 height 15
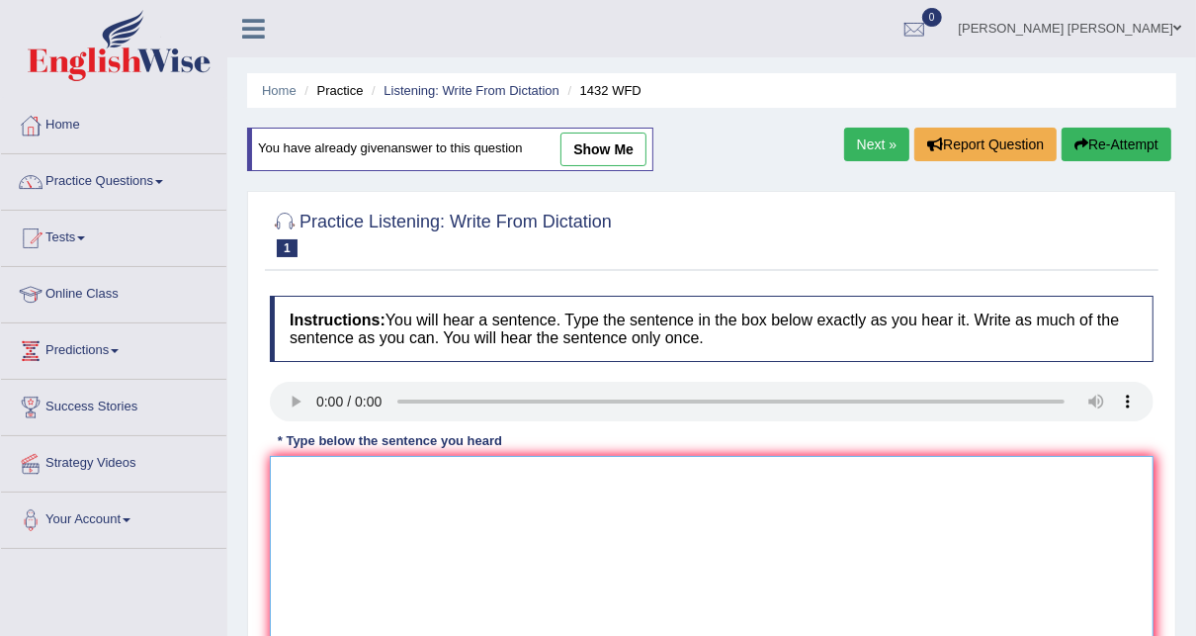
click at [564, 537] on textarea at bounding box center [712, 552] width 884 height 192
click at [122, 184] on link "Practice Questions" at bounding box center [113, 178] width 225 height 49
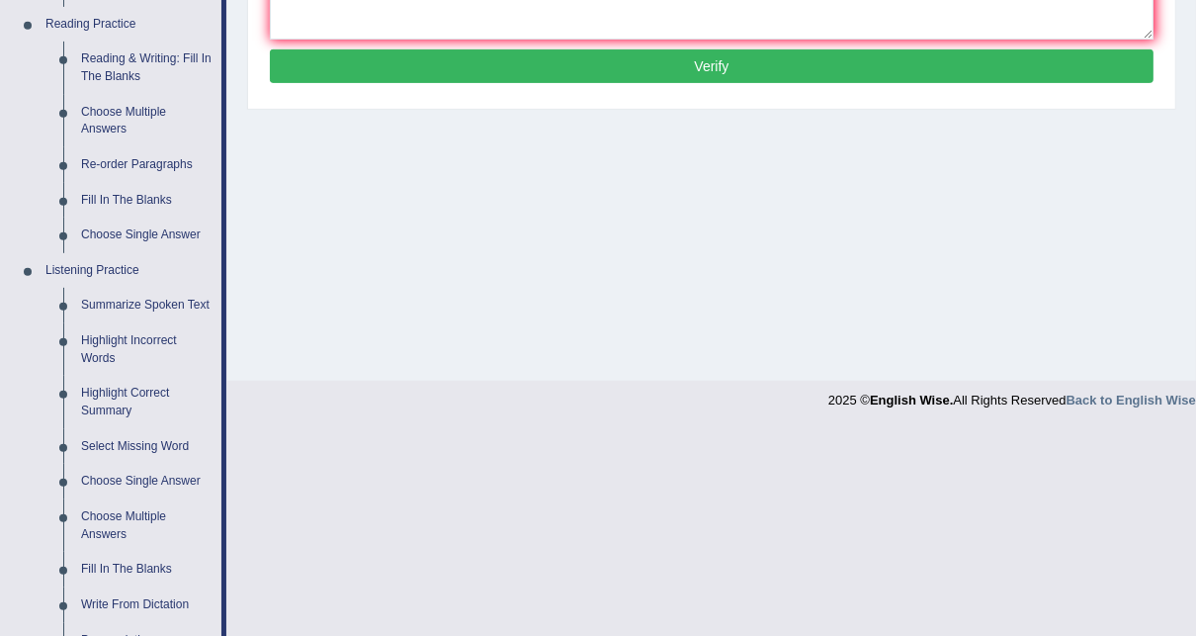
scroll to position [712, 0]
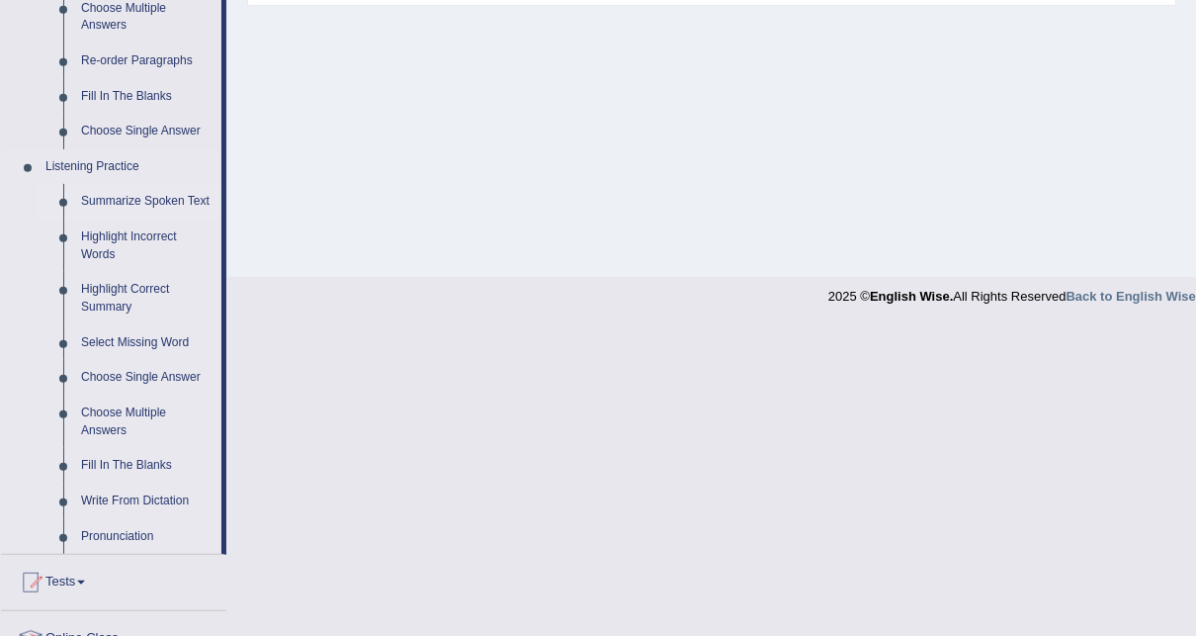
click at [127, 200] on link "Summarize Spoken Text" at bounding box center [146, 202] width 149 height 36
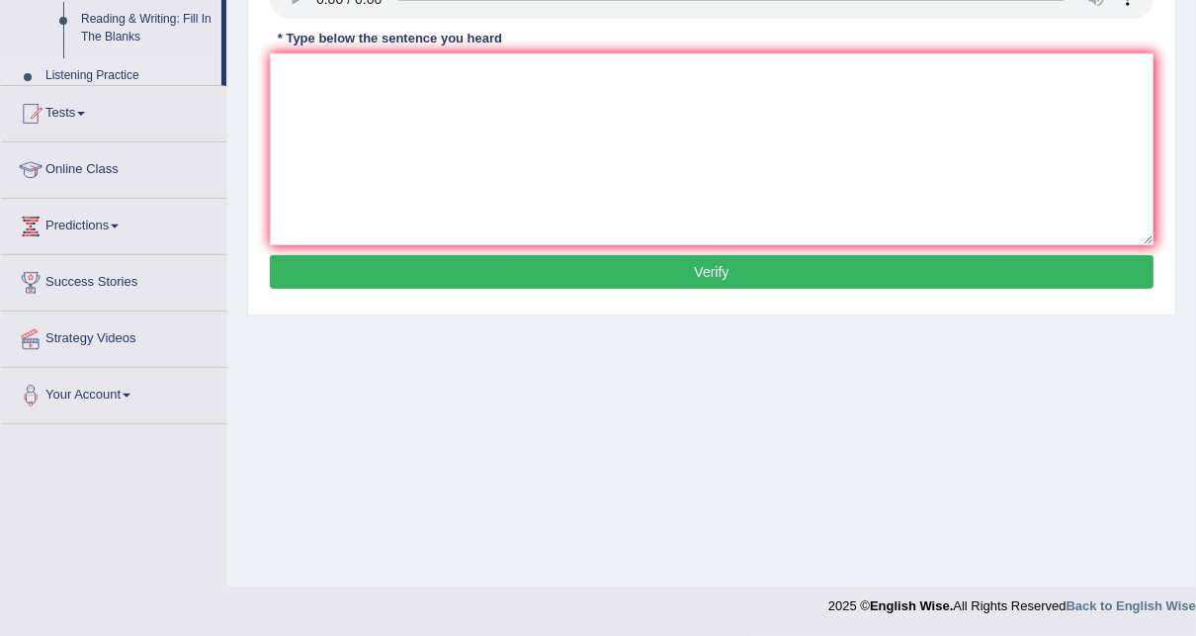
scroll to position [351, 0]
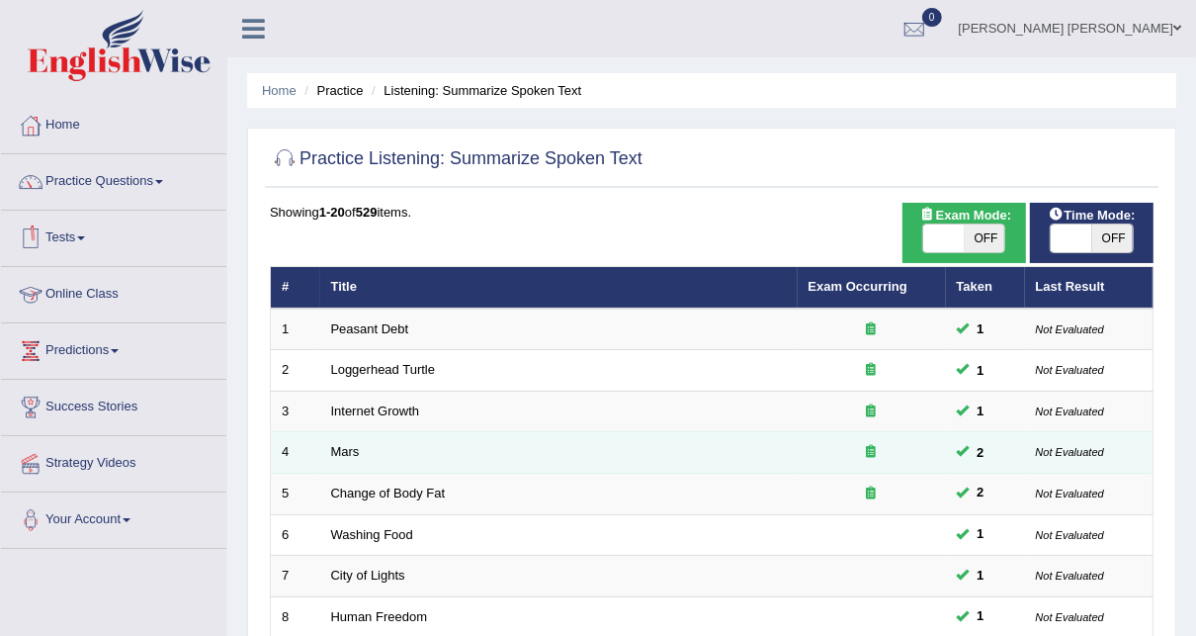
scroll to position [475, 0]
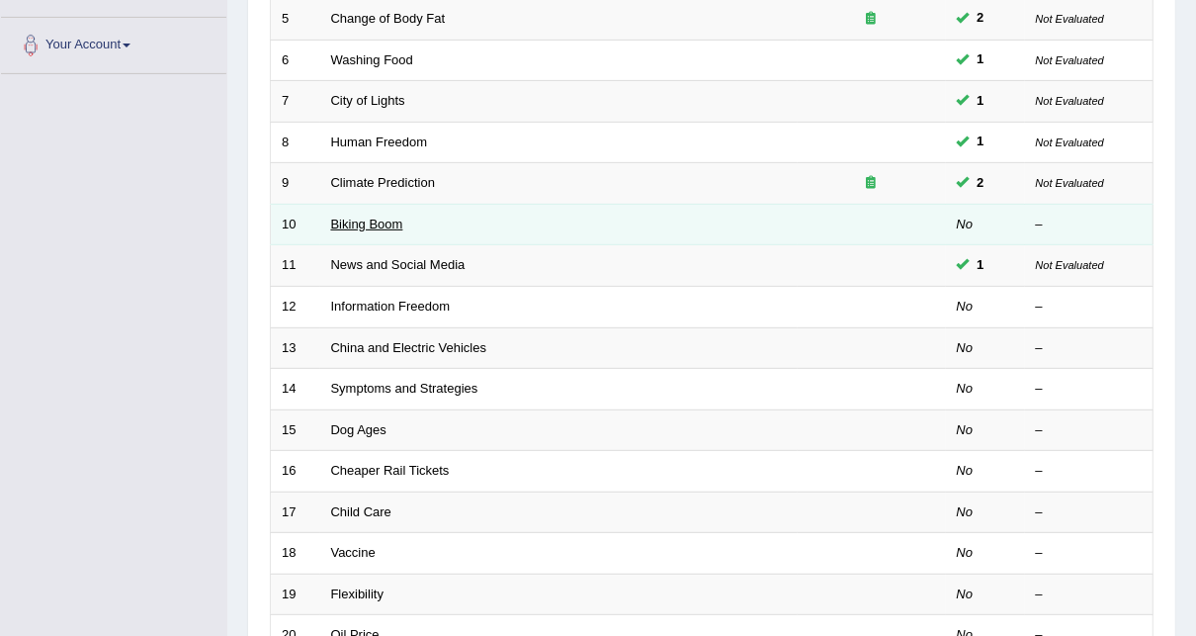
click at [351, 220] on link "Biking Boom" at bounding box center [367, 224] width 72 height 15
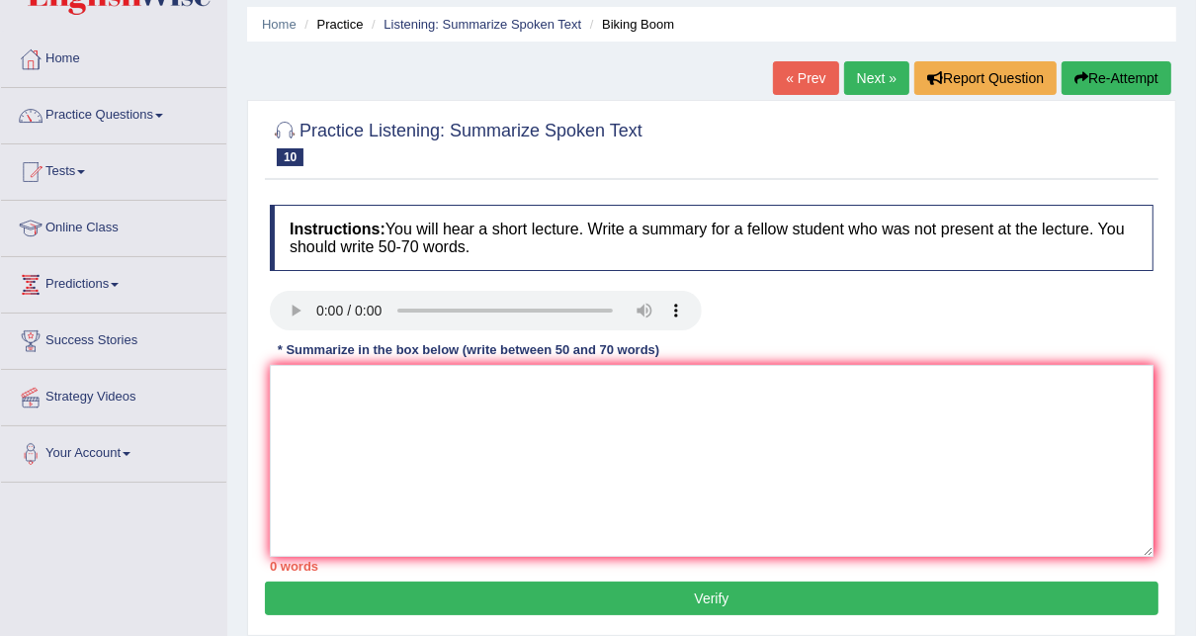
scroll to position [7, 0]
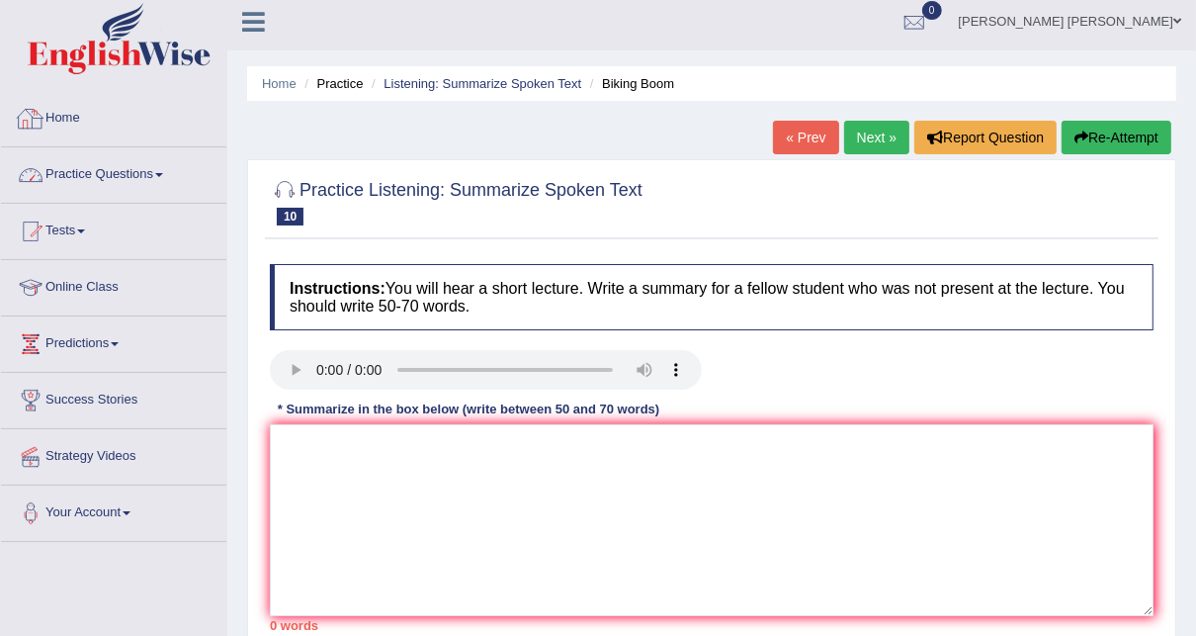
click at [127, 163] on link "Practice Questions" at bounding box center [113, 171] width 225 height 49
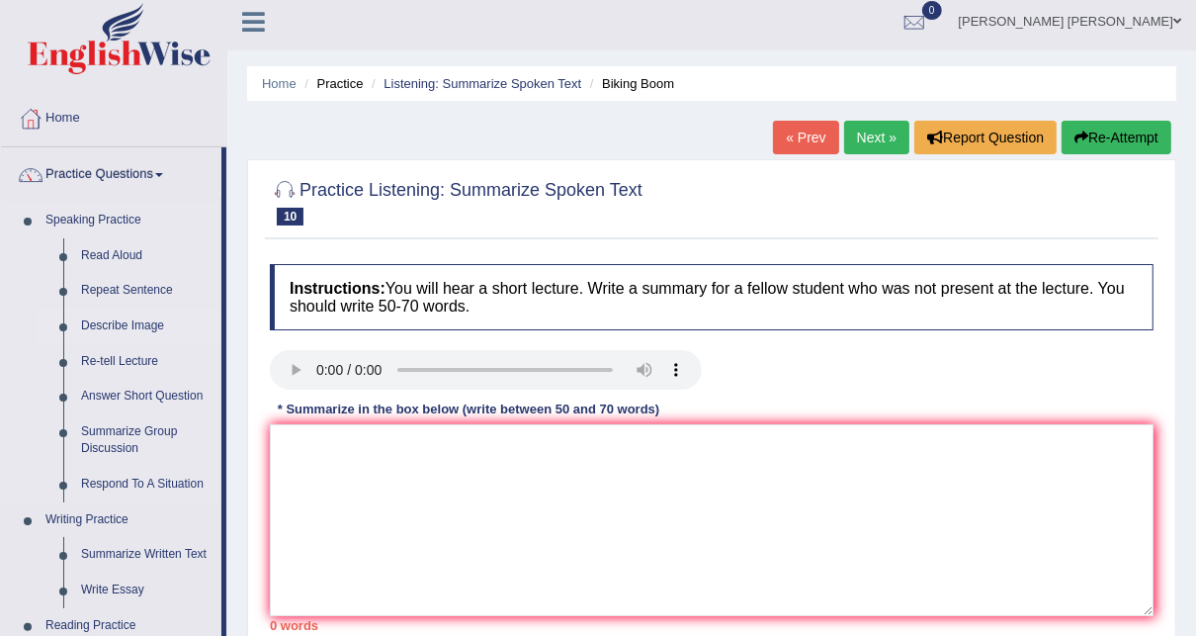
click at [146, 326] on link "Describe Image" at bounding box center [146, 326] width 149 height 36
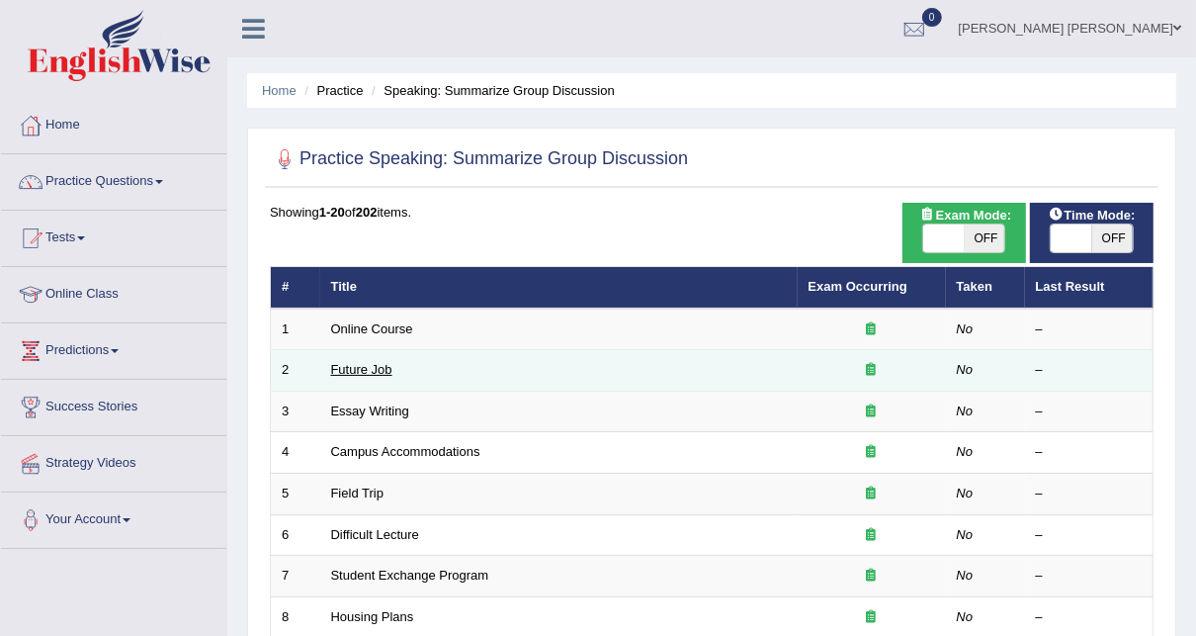
click at [346, 371] on link "Future Job" at bounding box center [361, 369] width 61 height 15
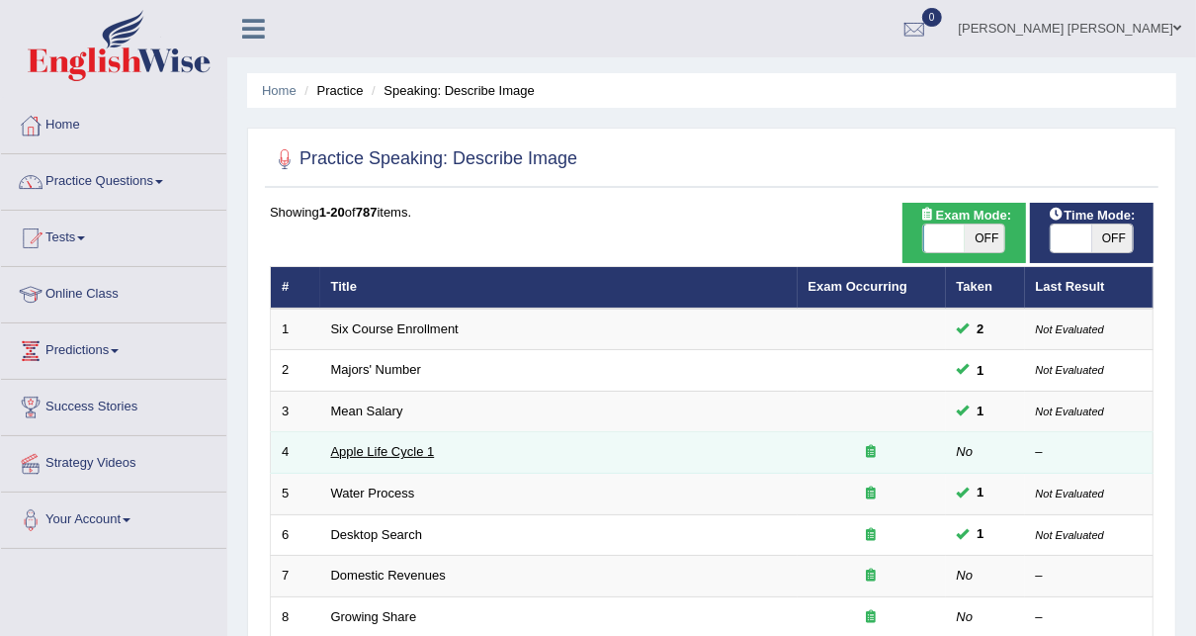
click at [356, 451] on link "Apple Life Cycle 1" at bounding box center [383, 451] width 104 height 15
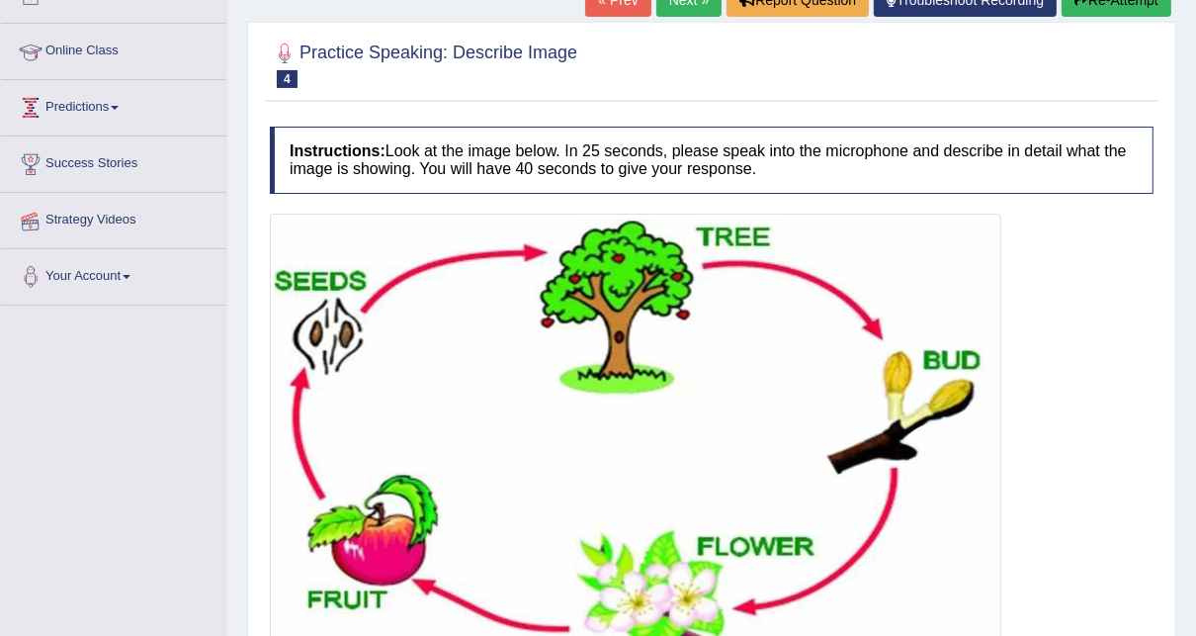
scroll to position [158, 0]
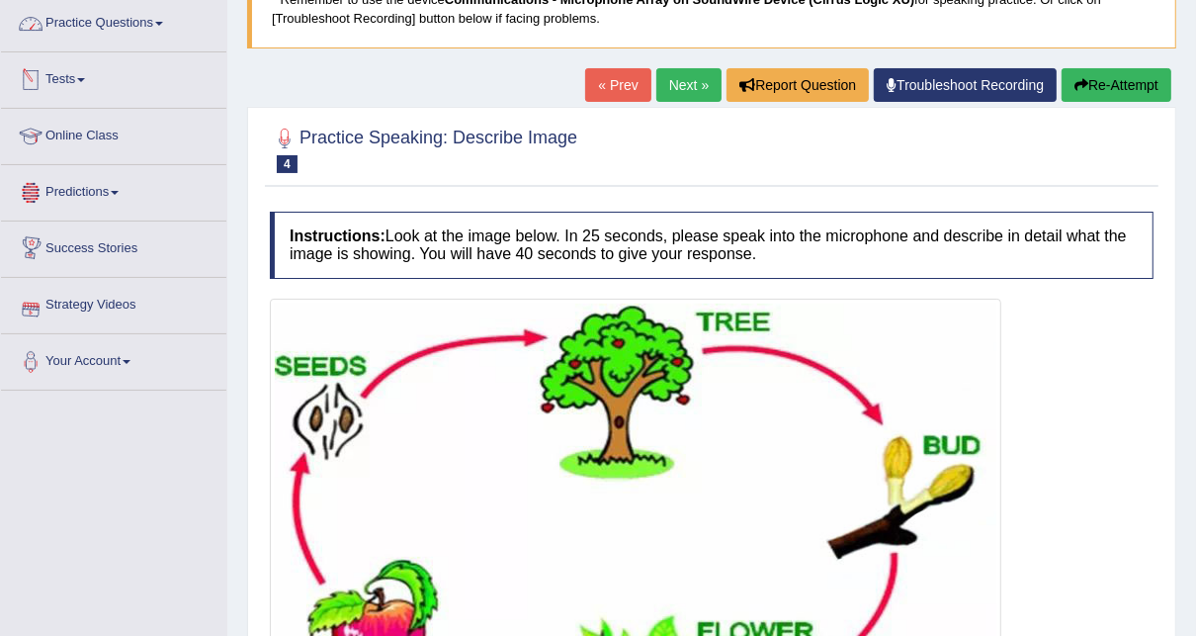
click at [146, 32] on link "Practice Questions" at bounding box center [113, 20] width 225 height 49
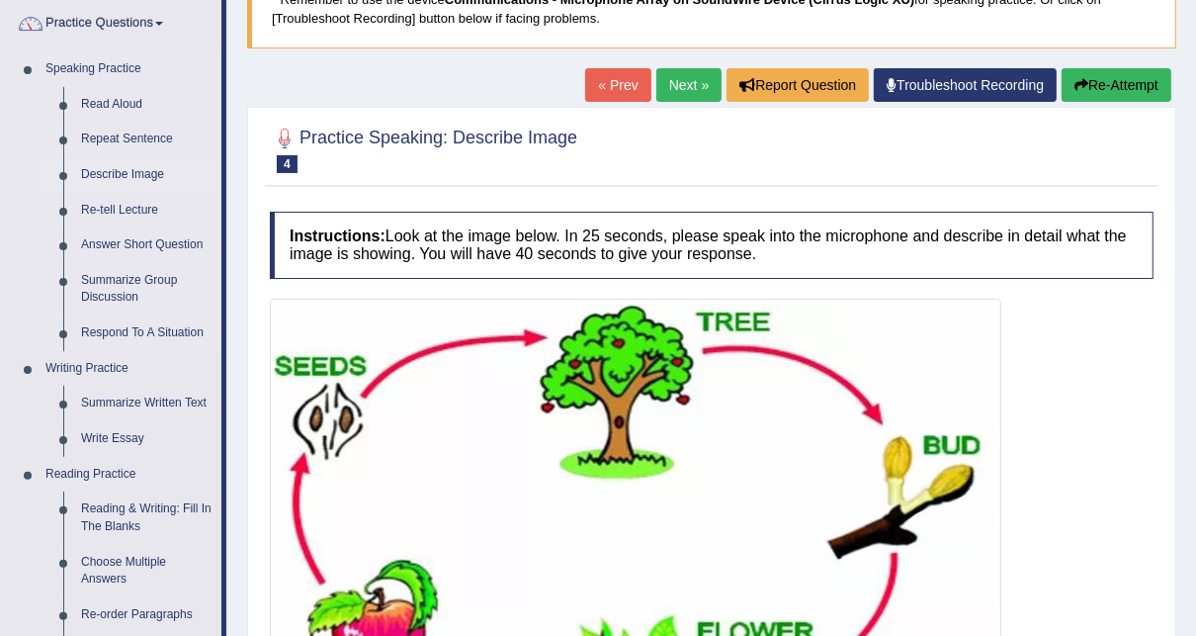
click at [145, 165] on link "Describe Image" at bounding box center [146, 175] width 149 height 36
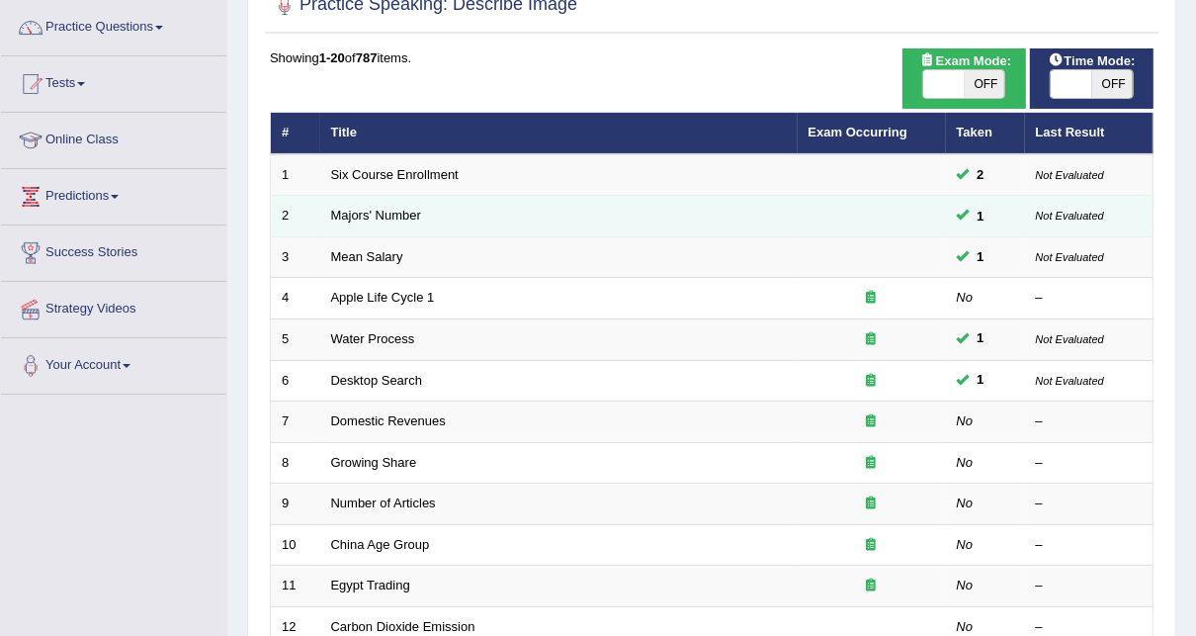
scroll to position [158, 0]
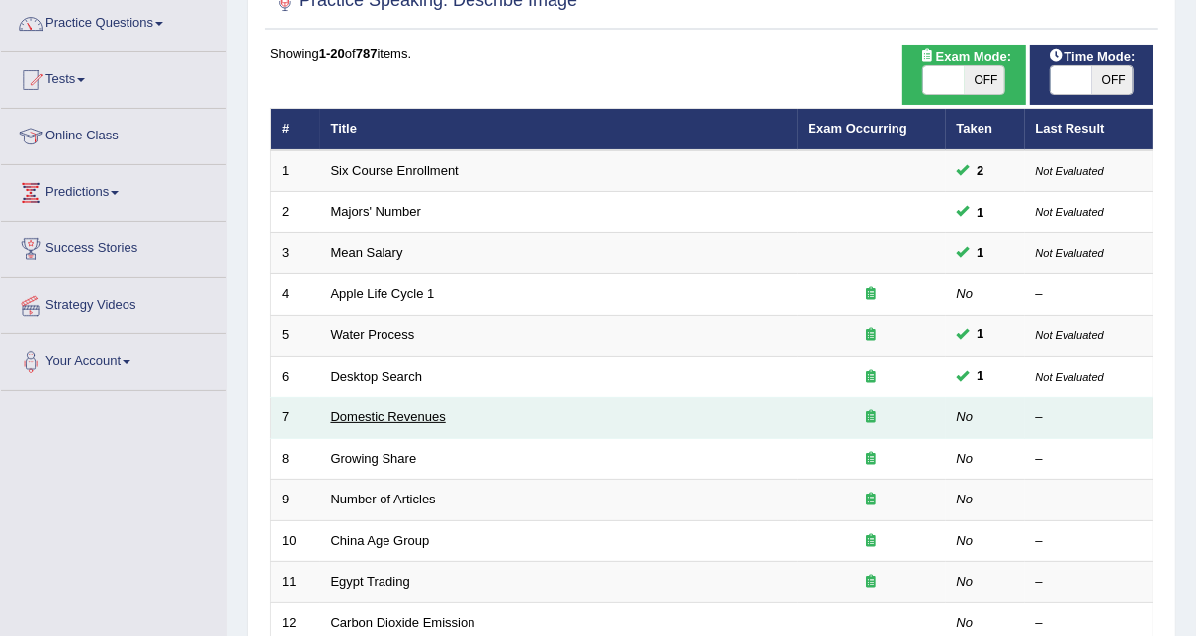
click at [421, 410] on link "Domestic Revenues" at bounding box center [388, 416] width 115 height 15
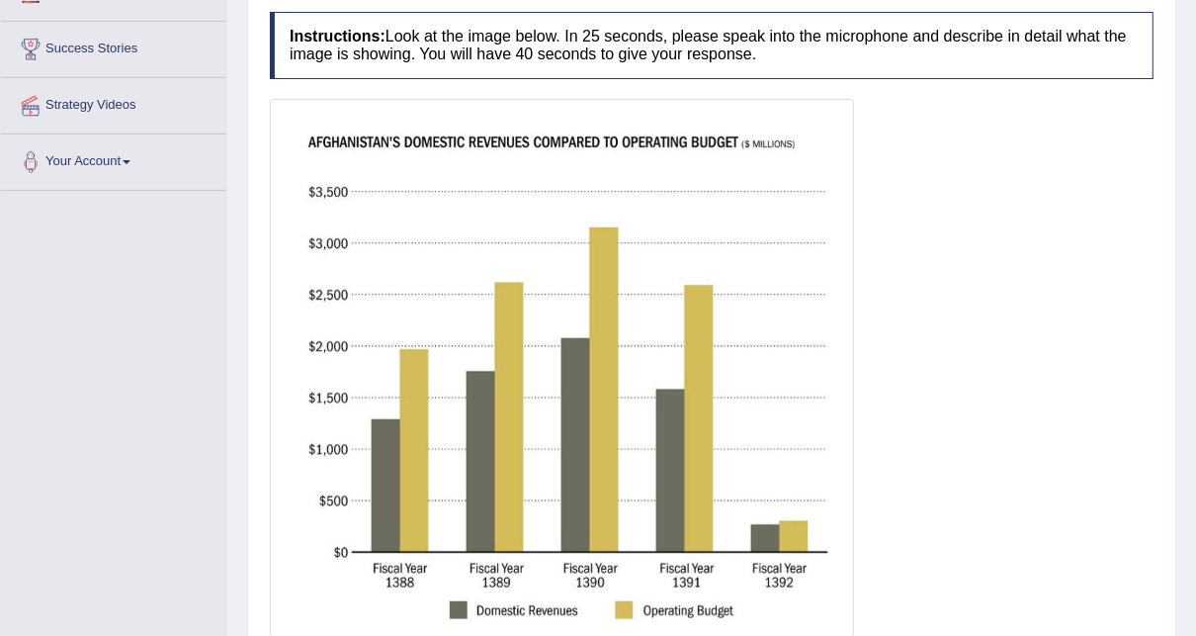
scroll to position [396, 0]
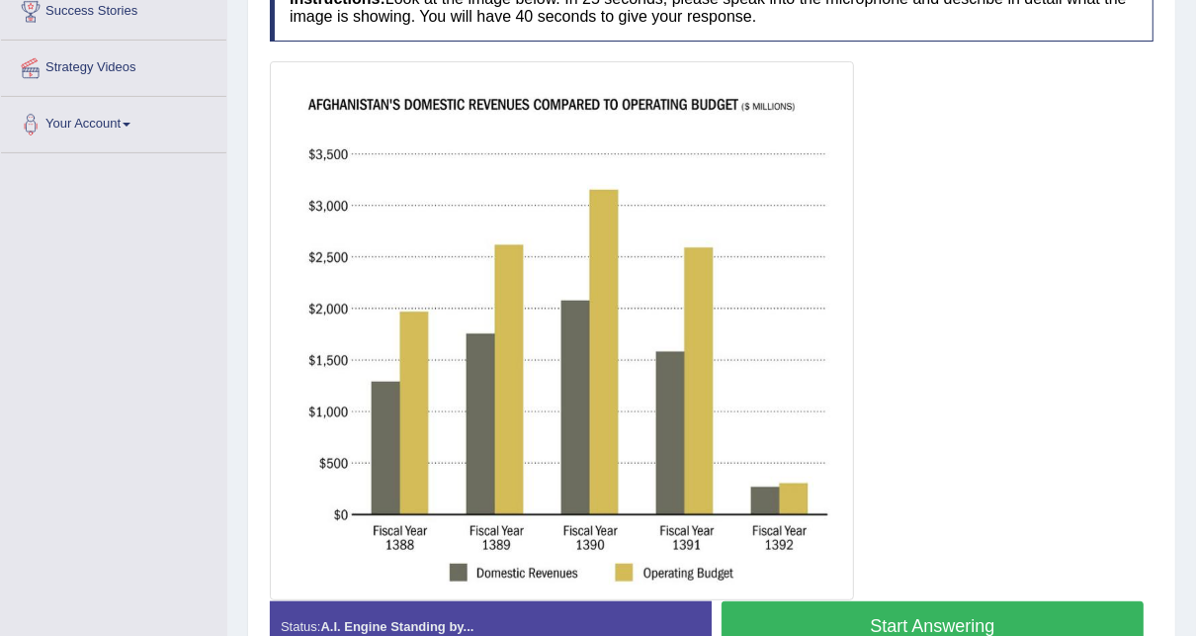
click at [836, 615] on button "Start Answering" at bounding box center [933, 626] width 422 height 50
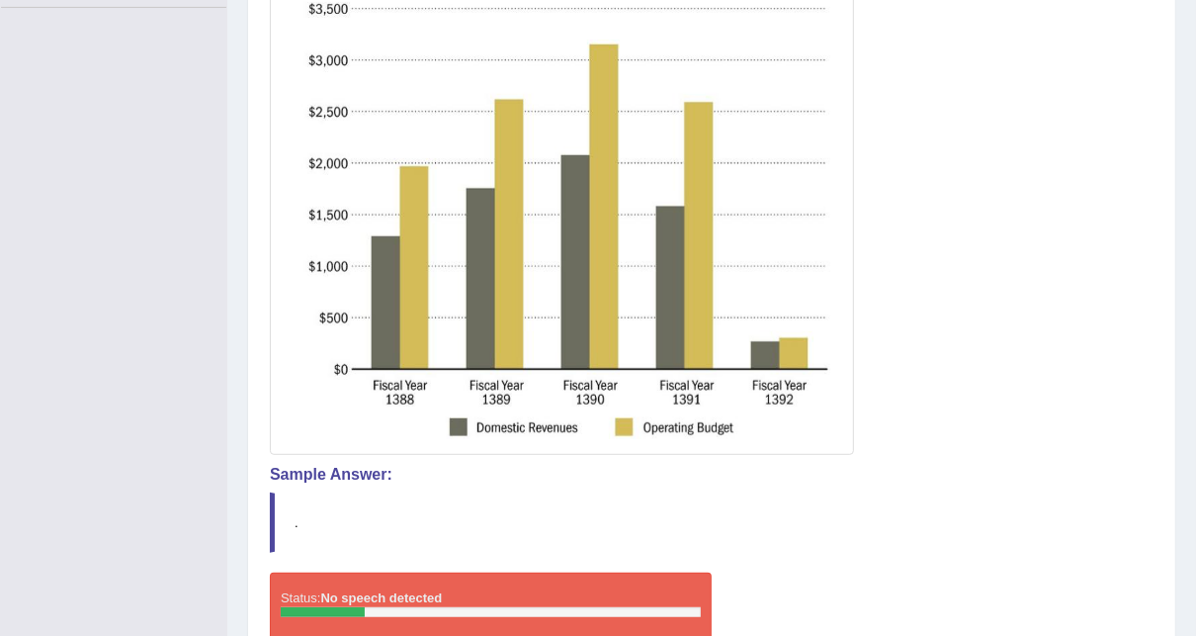
scroll to position [645, 0]
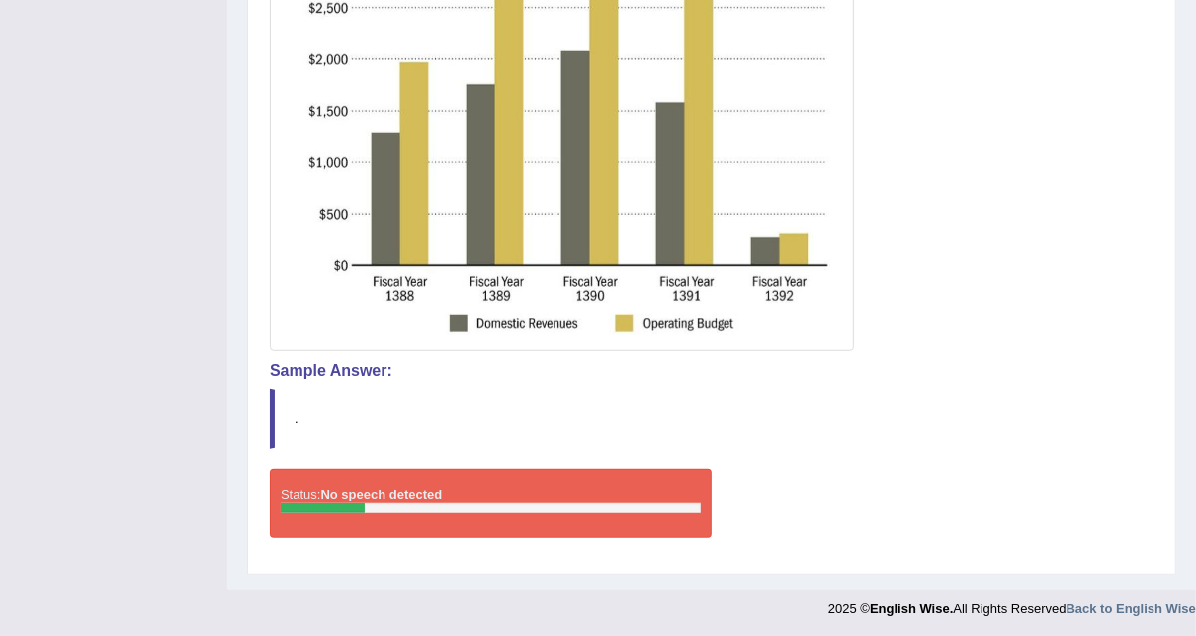
click at [474, 499] on div "Status: No speech detected" at bounding box center [491, 503] width 442 height 69
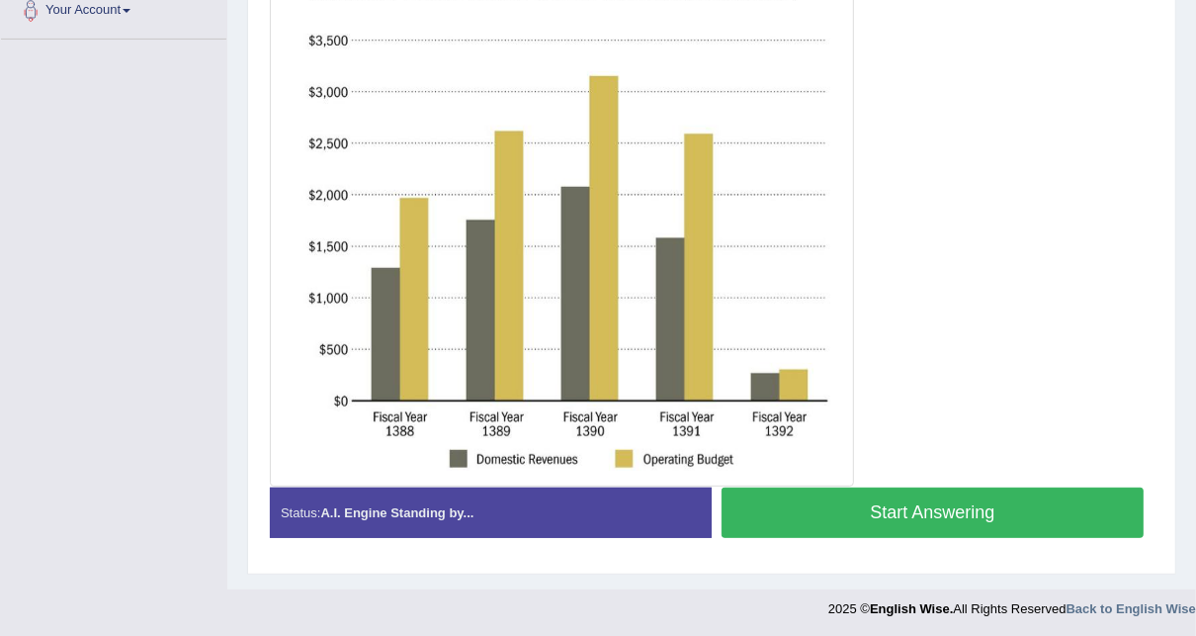
scroll to position [509, 0]
click at [936, 509] on button "Start Answering" at bounding box center [933, 512] width 422 height 50
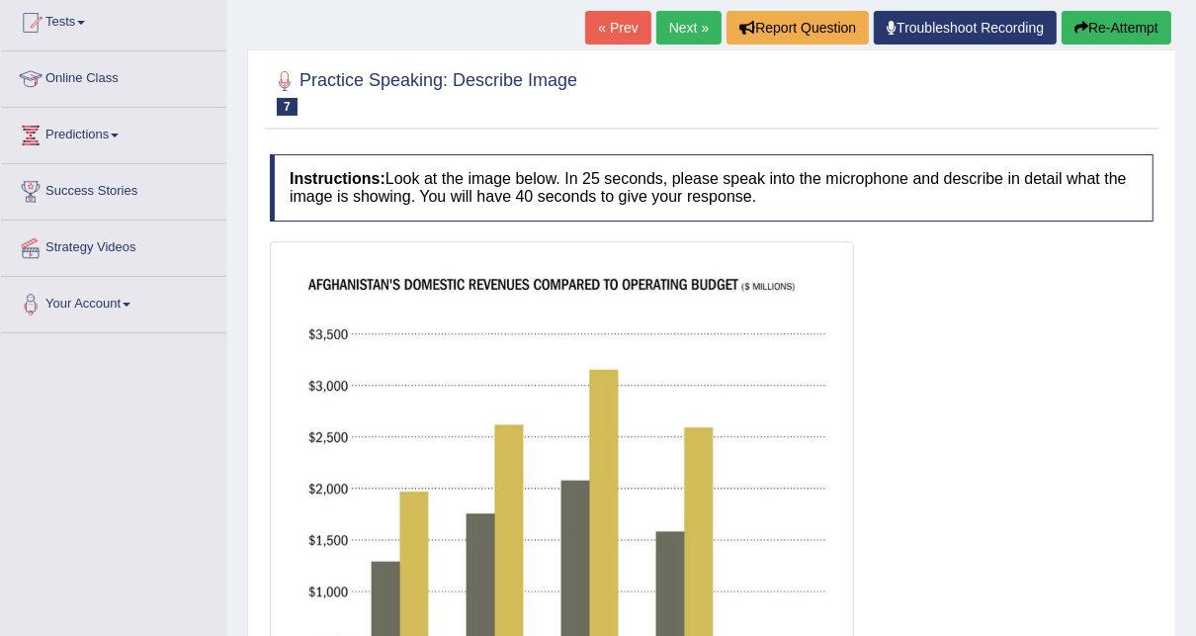
scroll to position [53, 0]
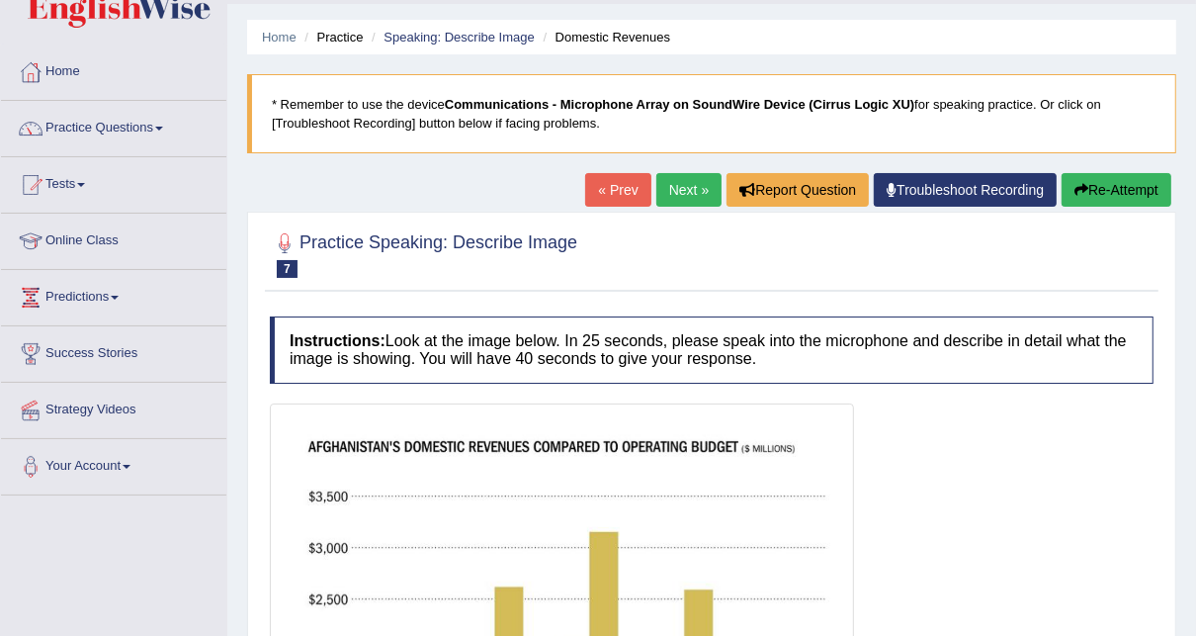
click at [1130, 173] on button "Re-Attempt" at bounding box center [1117, 190] width 110 height 34
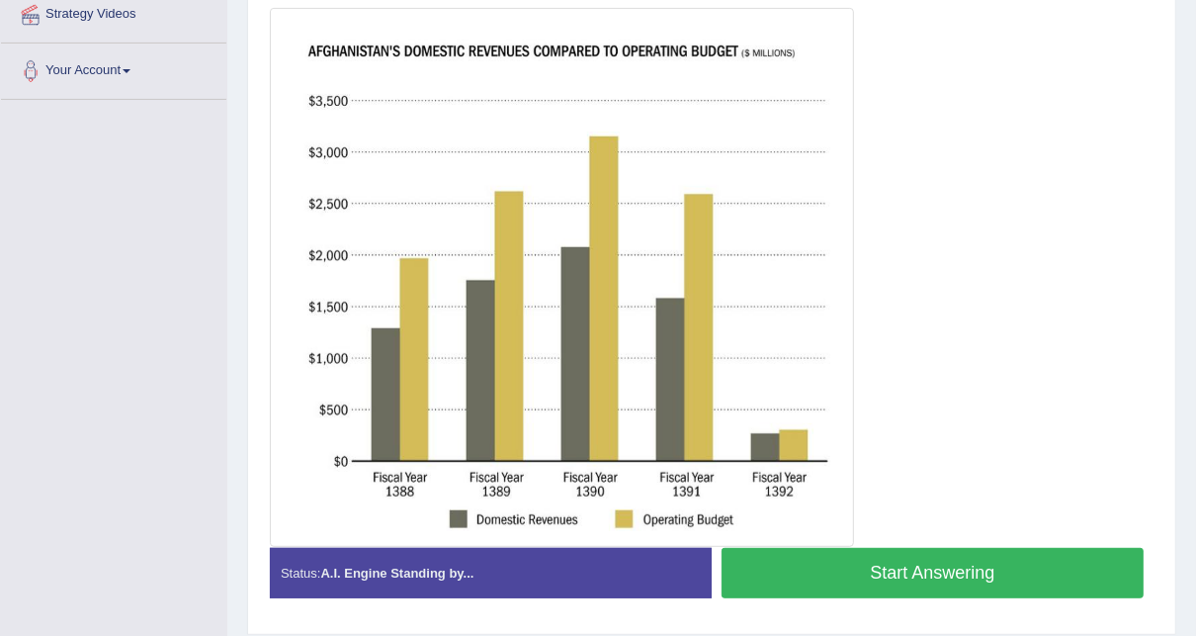
click at [848, 566] on button "Start Answering" at bounding box center [933, 573] width 422 height 50
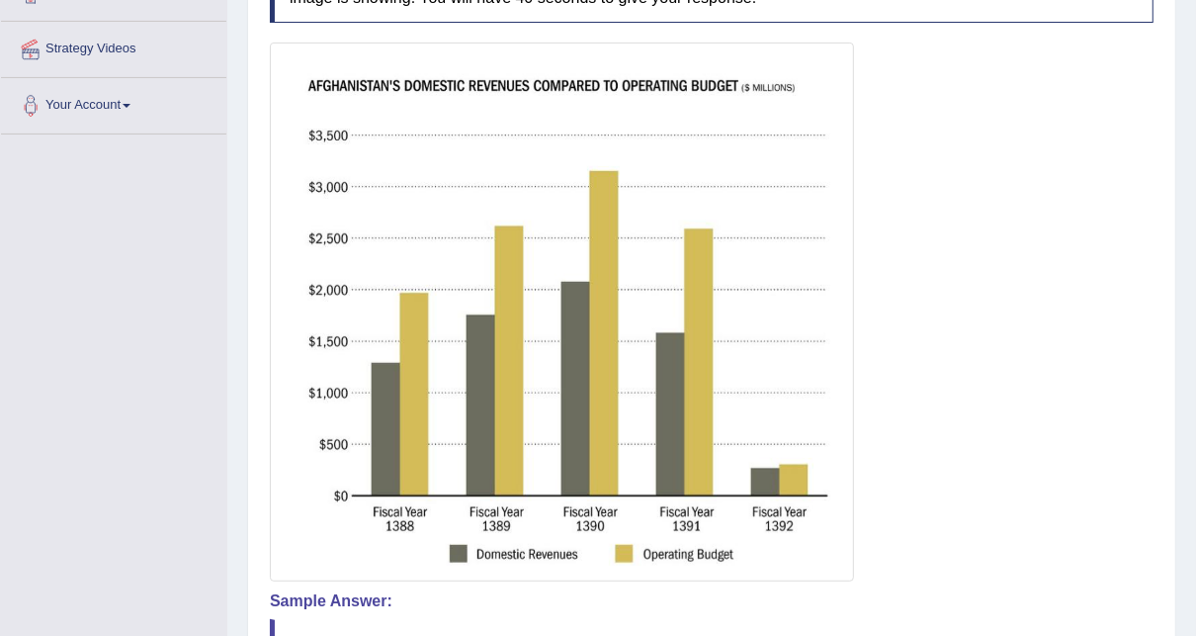
scroll to position [407, 0]
